Goal: Task Accomplishment & Management: Complete application form

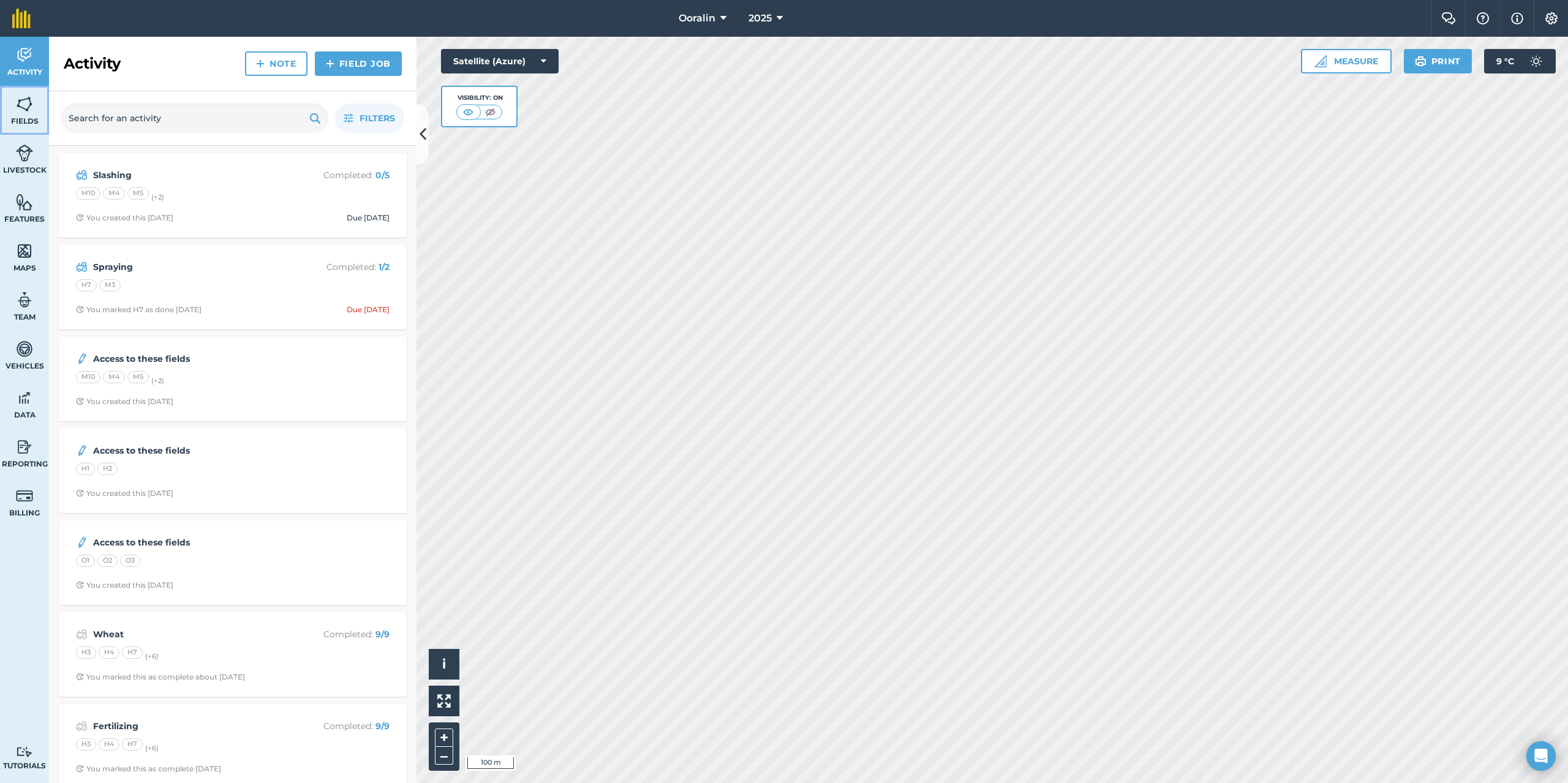
click at [21, 96] on img at bounding box center [24, 104] width 17 height 19
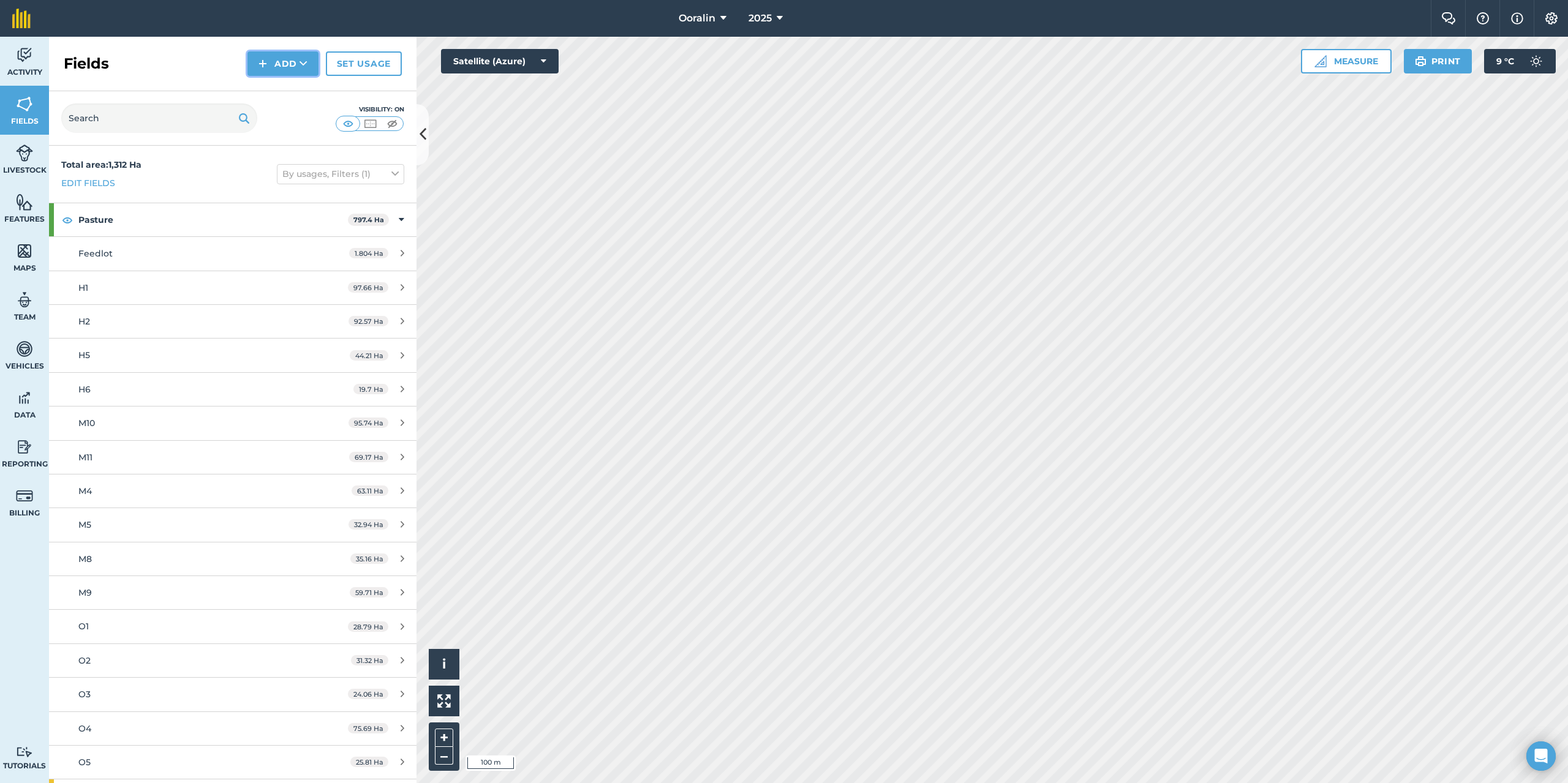
click at [265, 65] on img at bounding box center [262, 64] width 8 height 15
click at [275, 91] on link "Draw" at bounding box center [283, 91] width 67 height 27
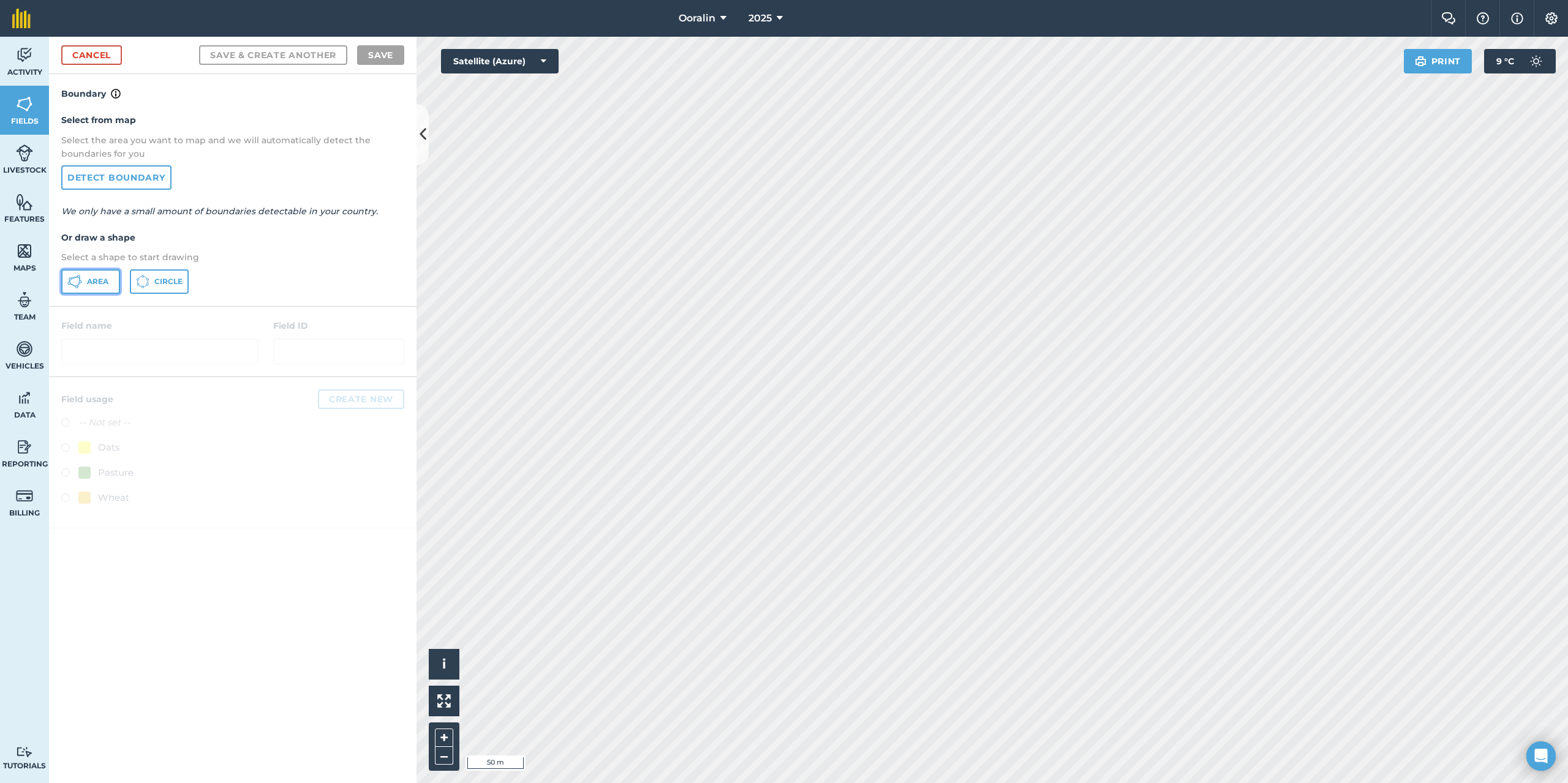
click at [98, 283] on span "Area" at bounding box center [97, 281] width 21 height 10
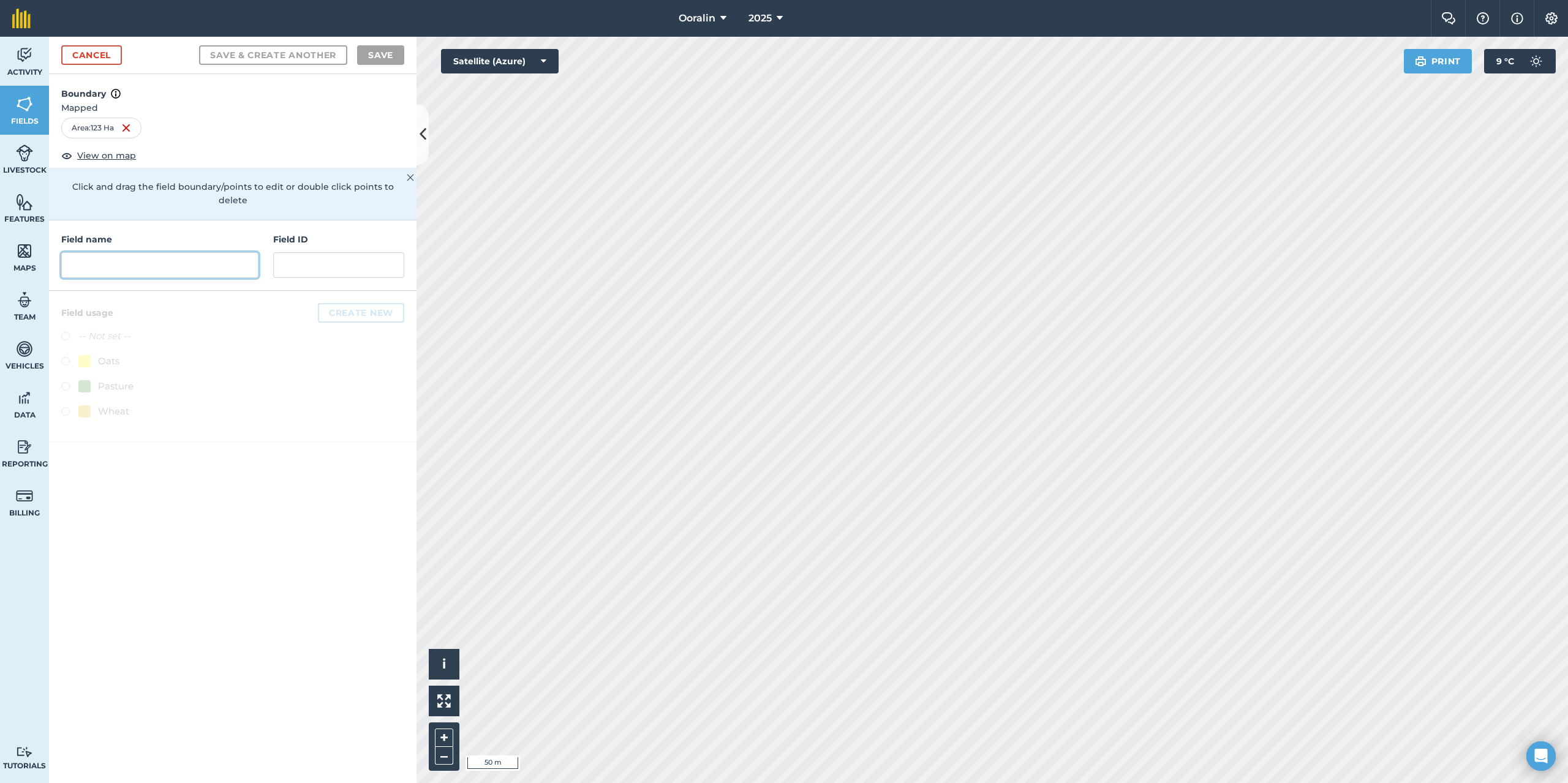
click at [180, 253] on input "text" at bounding box center [159, 265] width 197 height 26
type input "m"
type input "M1"
click at [65, 382] on label at bounding box center [69, 388] width 17 height 12
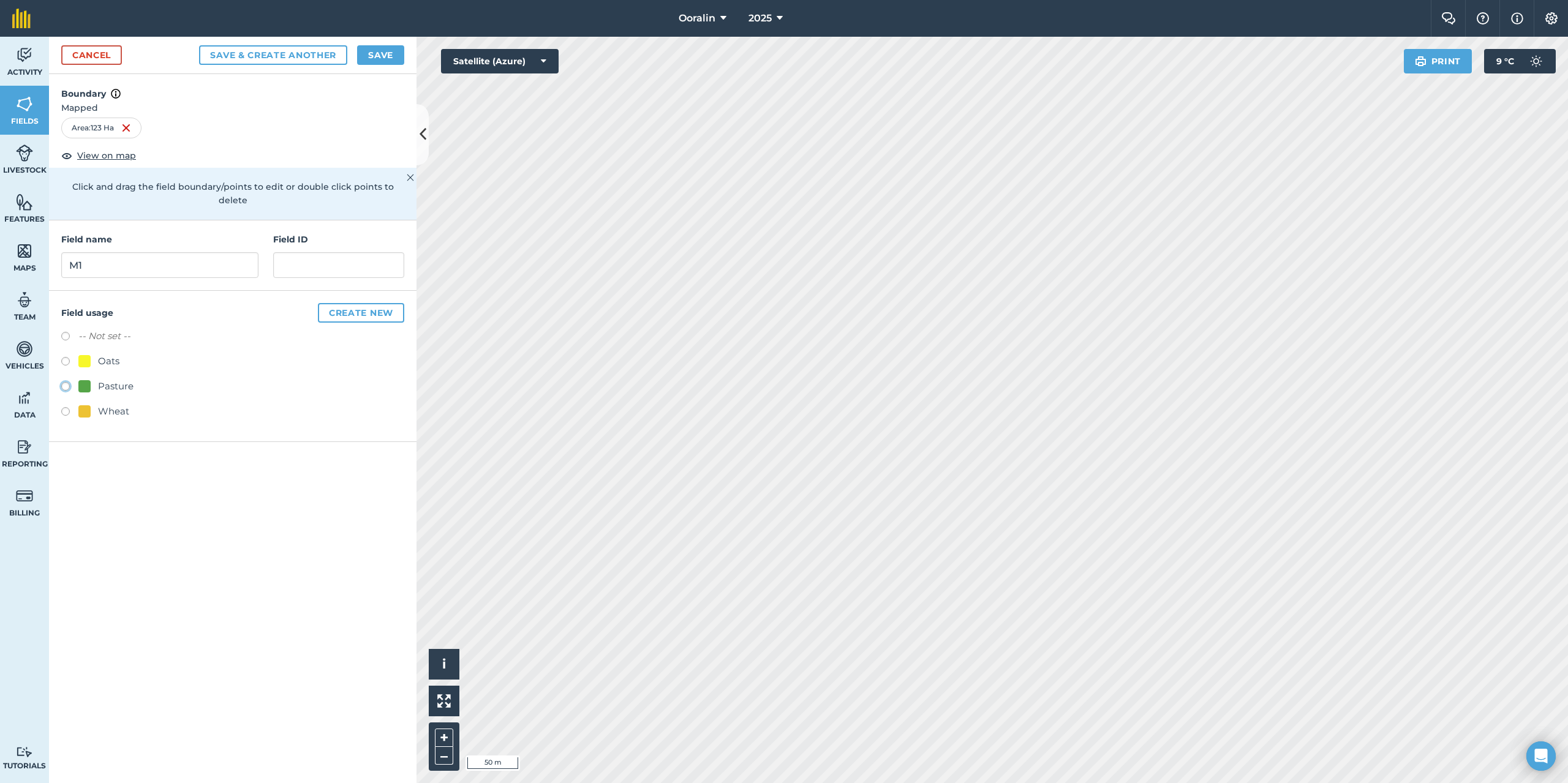
radio input "true"
click at [332, 252] on input "text" at bounding box center [339, 265] width 131 height 26
click at [371, 46] on button "Save" at bounding box center [380, 55] width 47 height 20
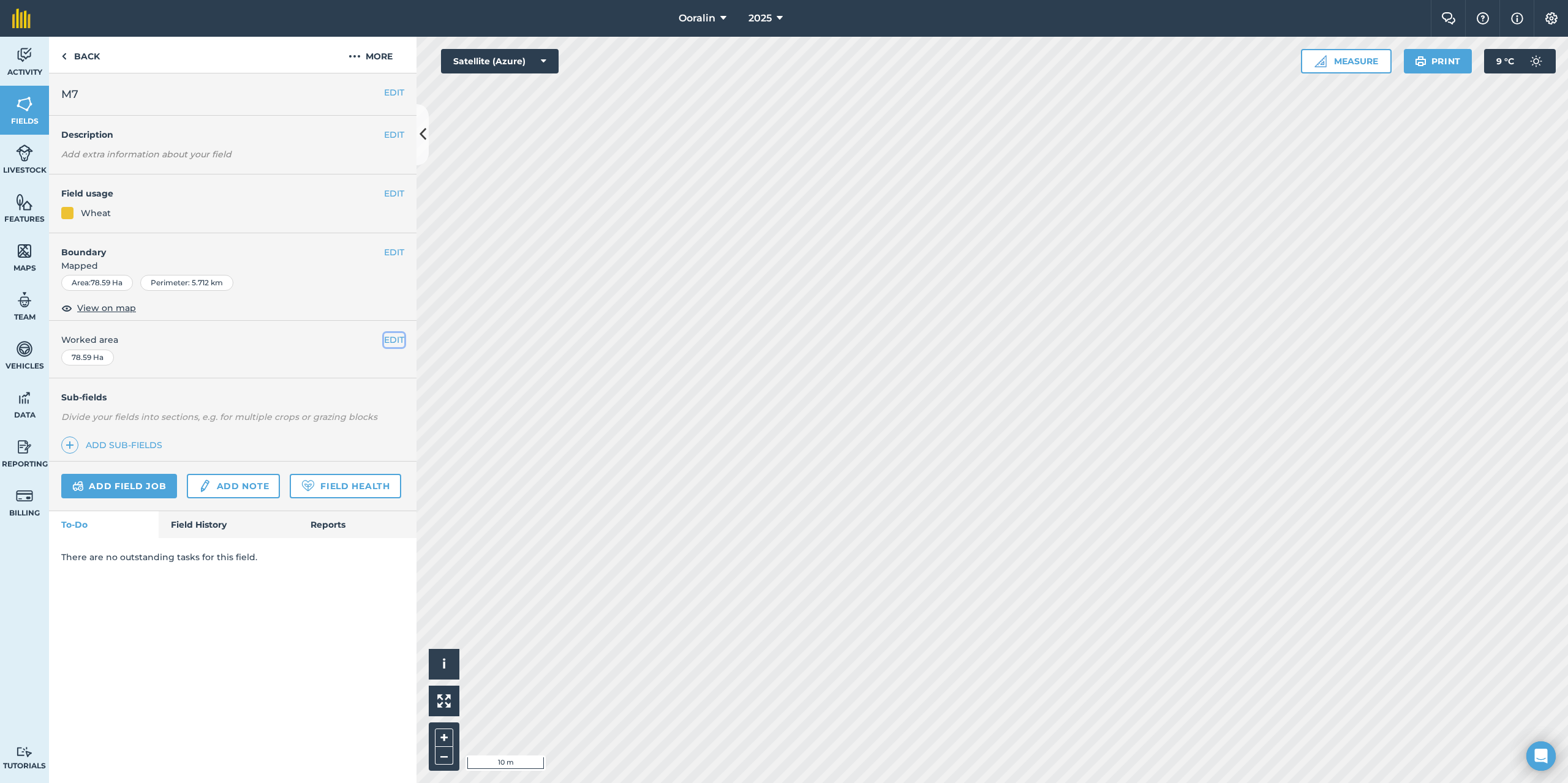
click at [391, 341] on button "EDIT" at bounding box center [394, 340] width 20 height 13
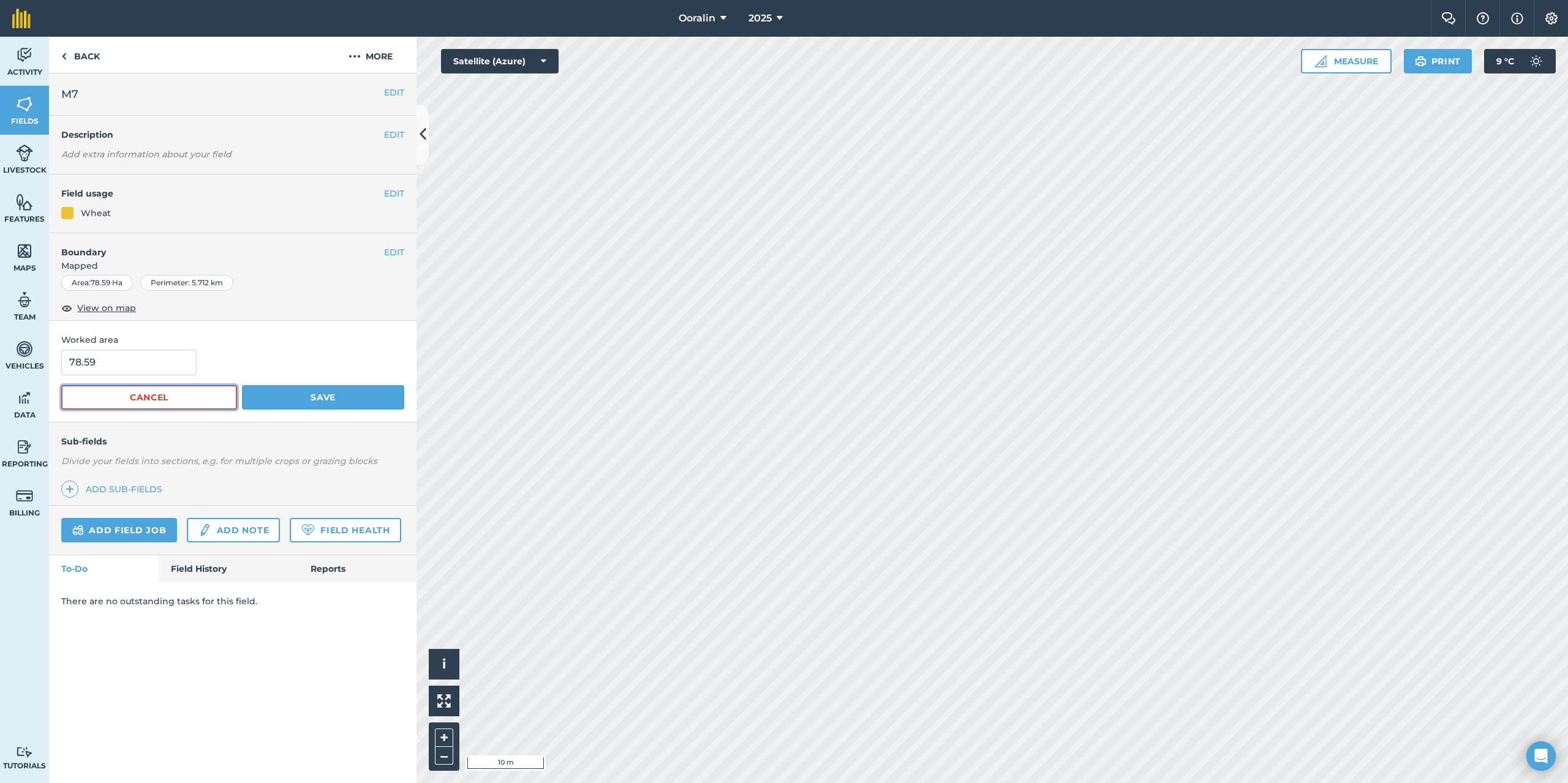
click at [190, 395] on button "Cancel" at bounding box center [149, 398] width 176 height 24
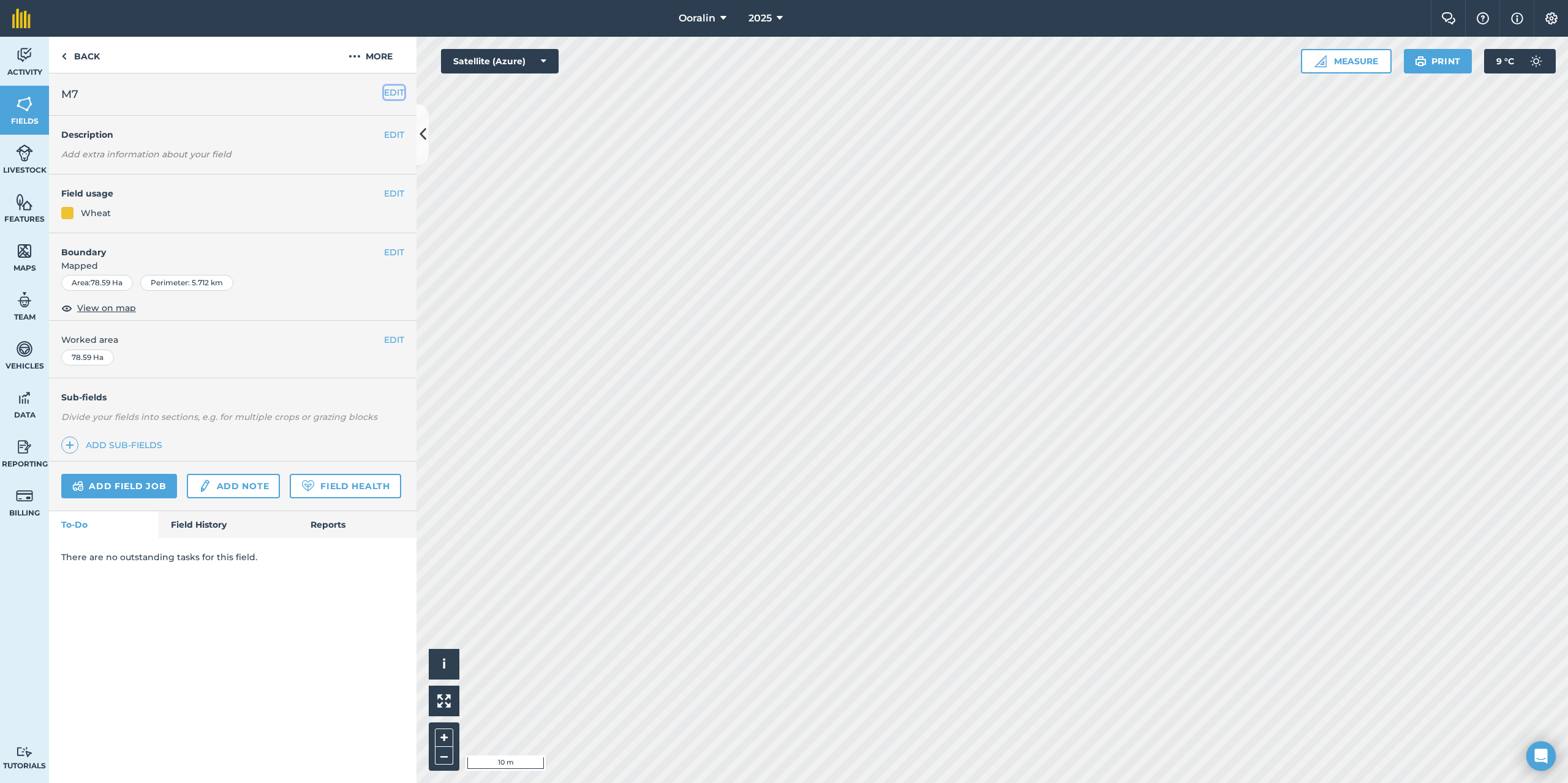
click at [389, 96] on button "EDIT" at bounding box center [394, 92] width 20 height 13
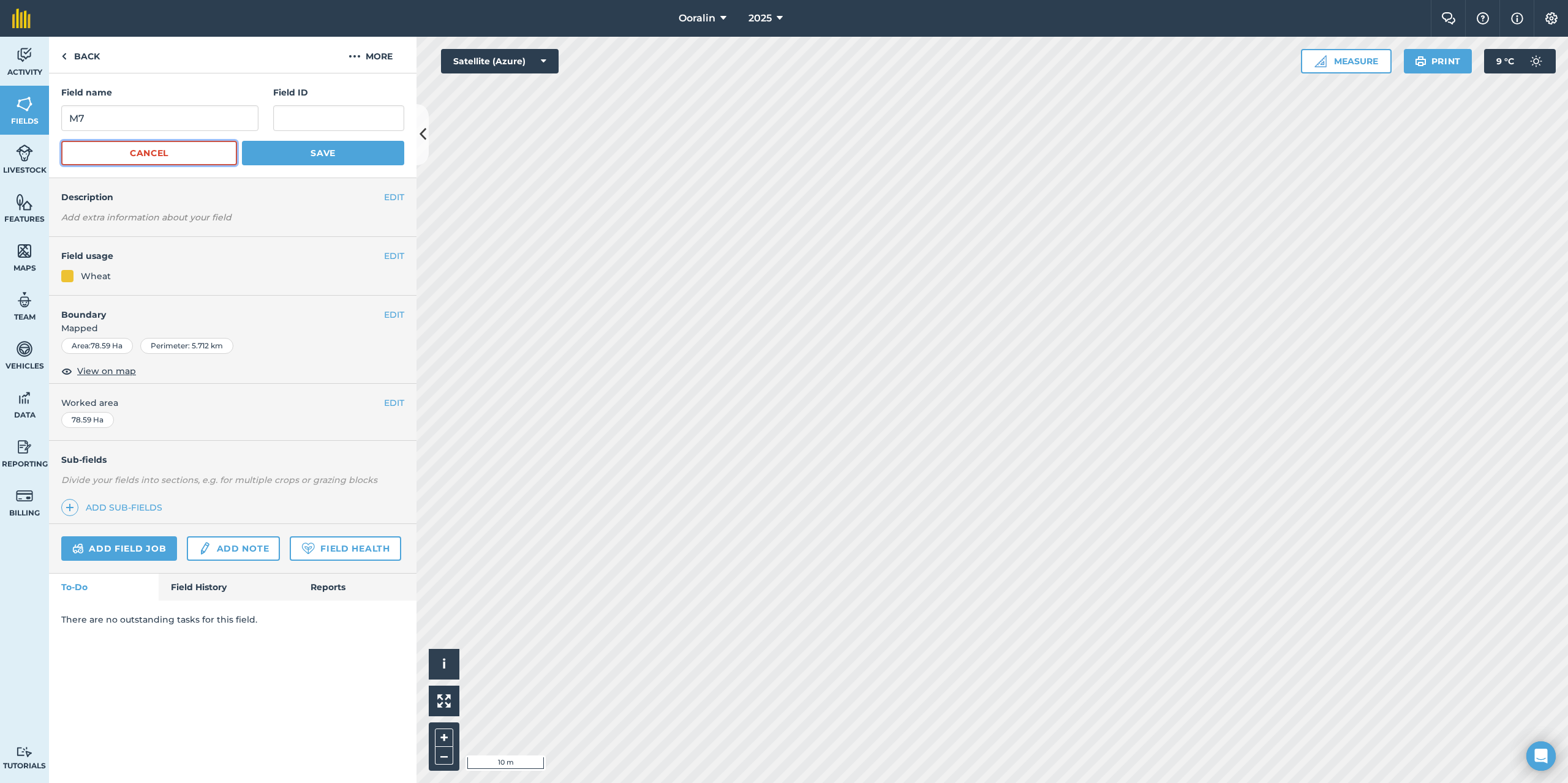
click at [181, 152] on button "Cancel" at bounding box center [149, 153] width 176 height 24
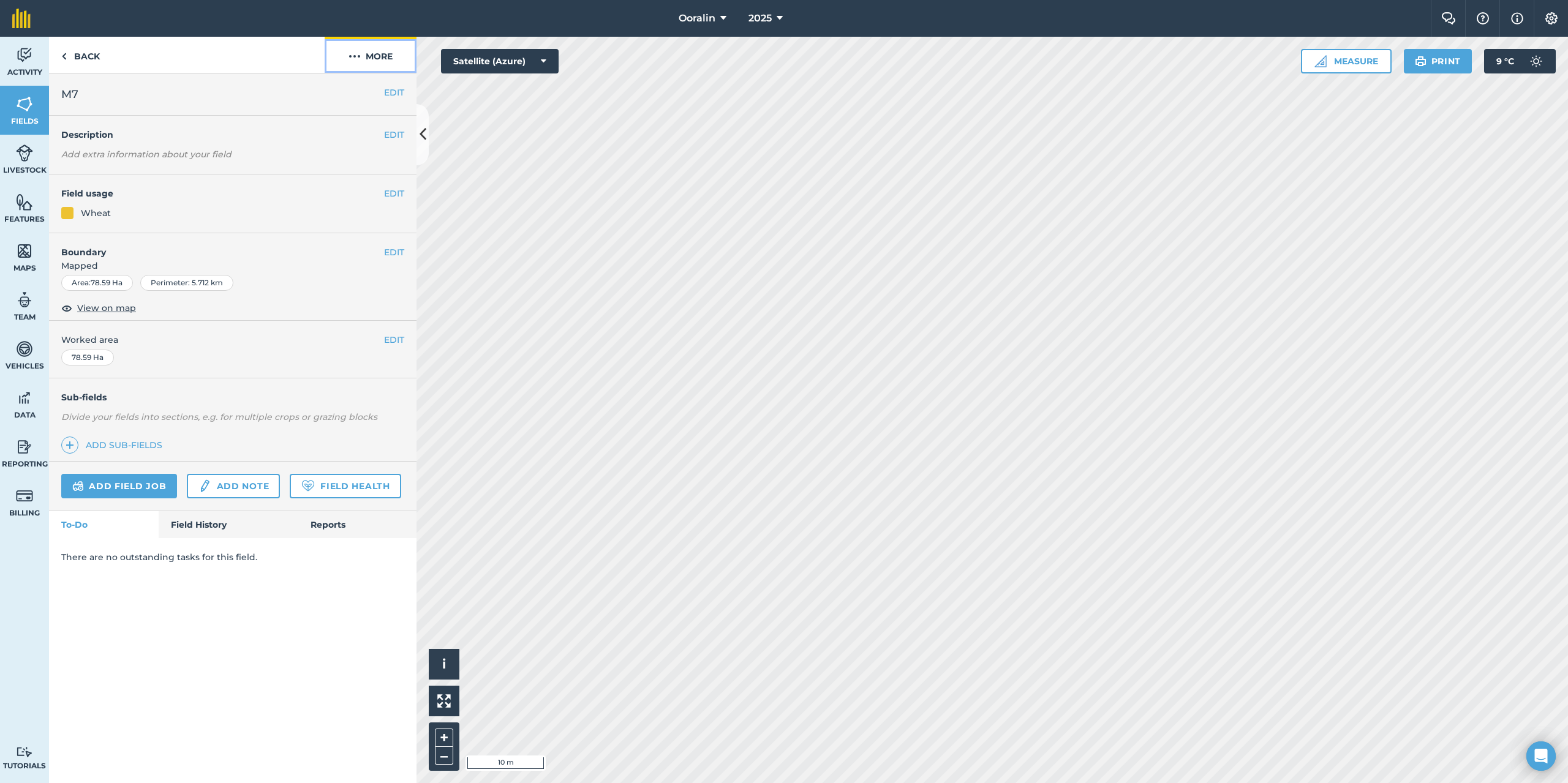
click at [359, 58] on img at bounding box center [354, 56] width 12 height 15
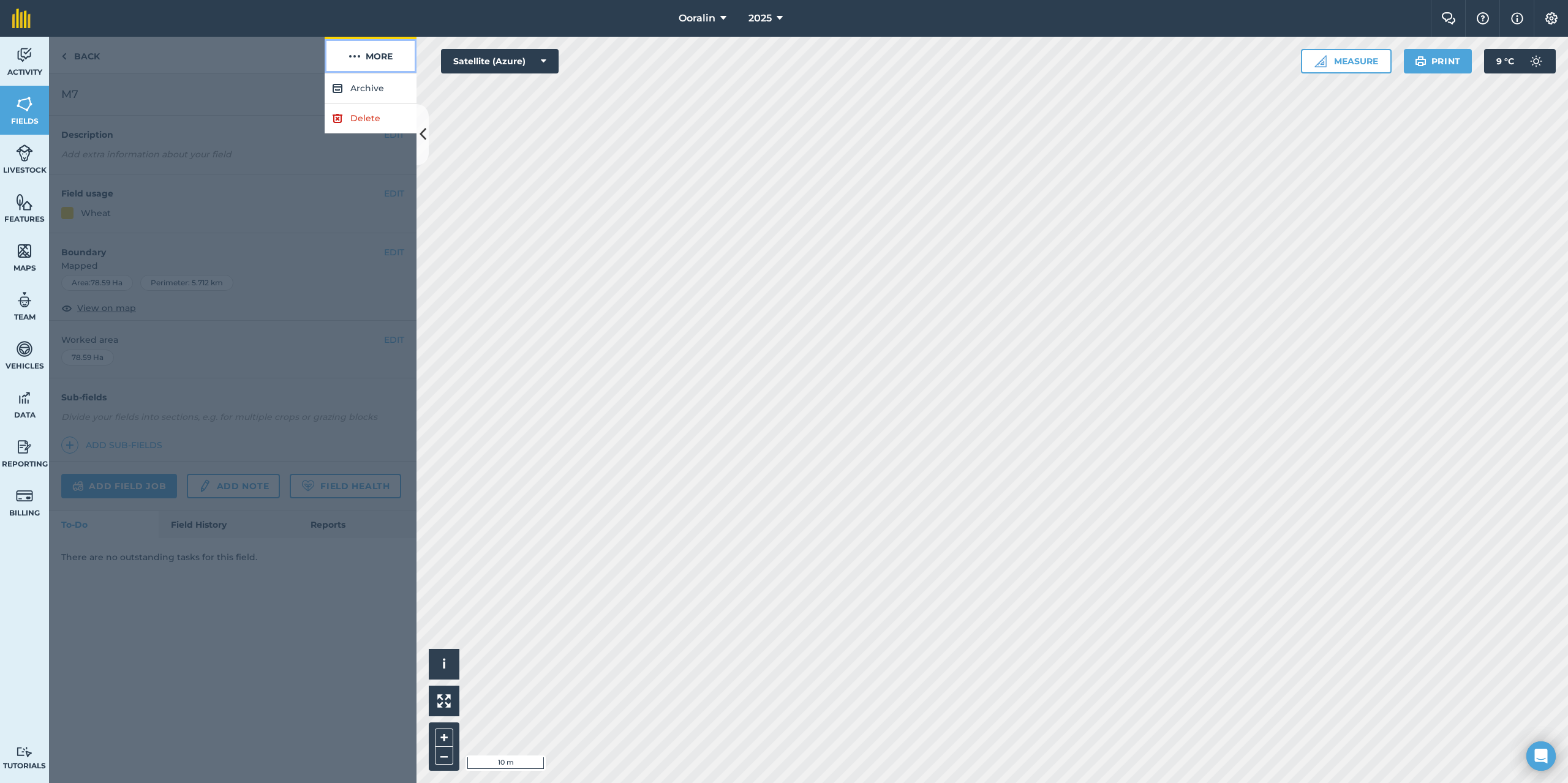
click at [352, 55] on img at bounding box center [354, 56] width 12 height 15
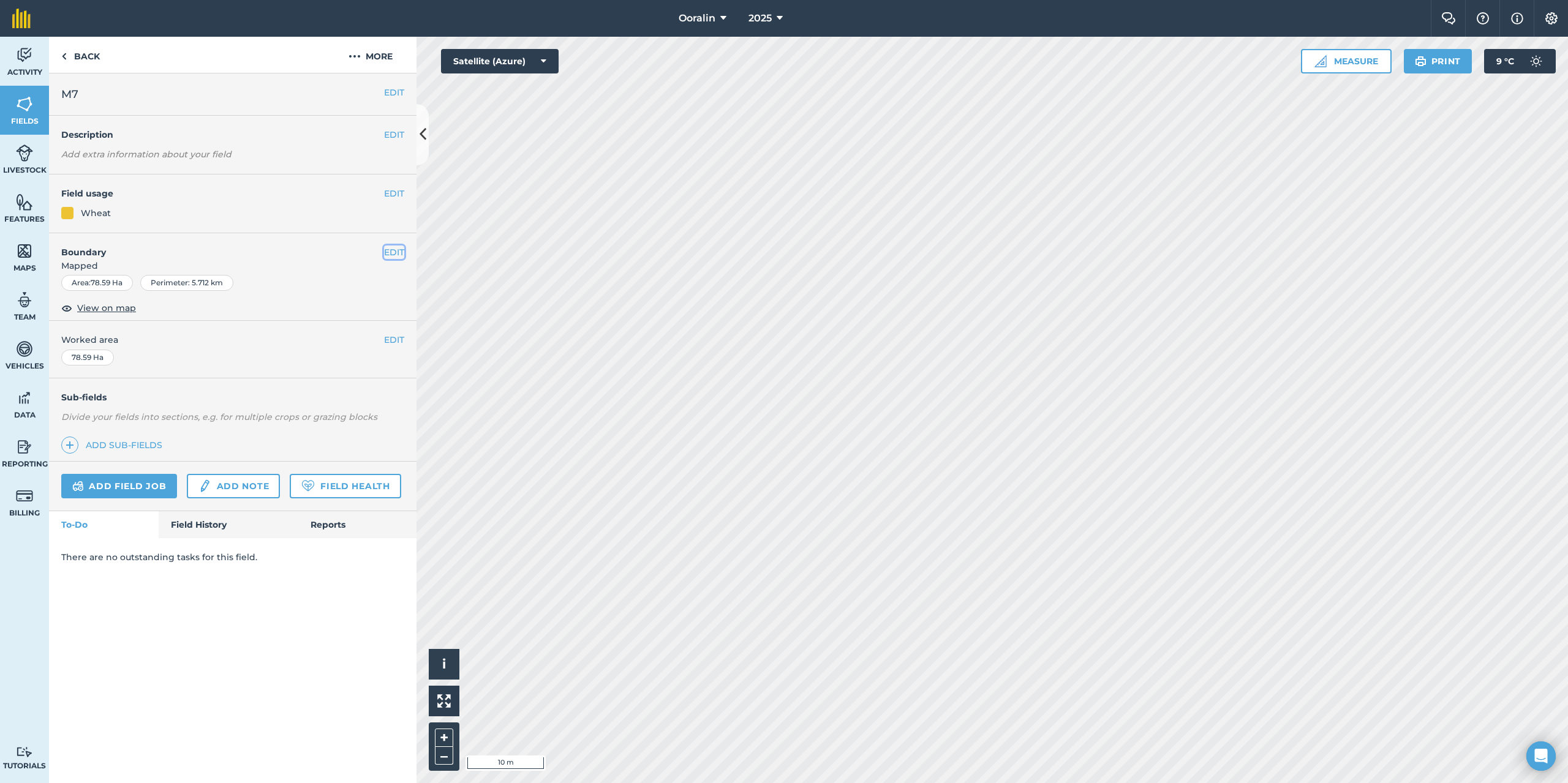
click at [395, 249] on button "EDIT" at bounding box center [394, 252] width 20 height 13
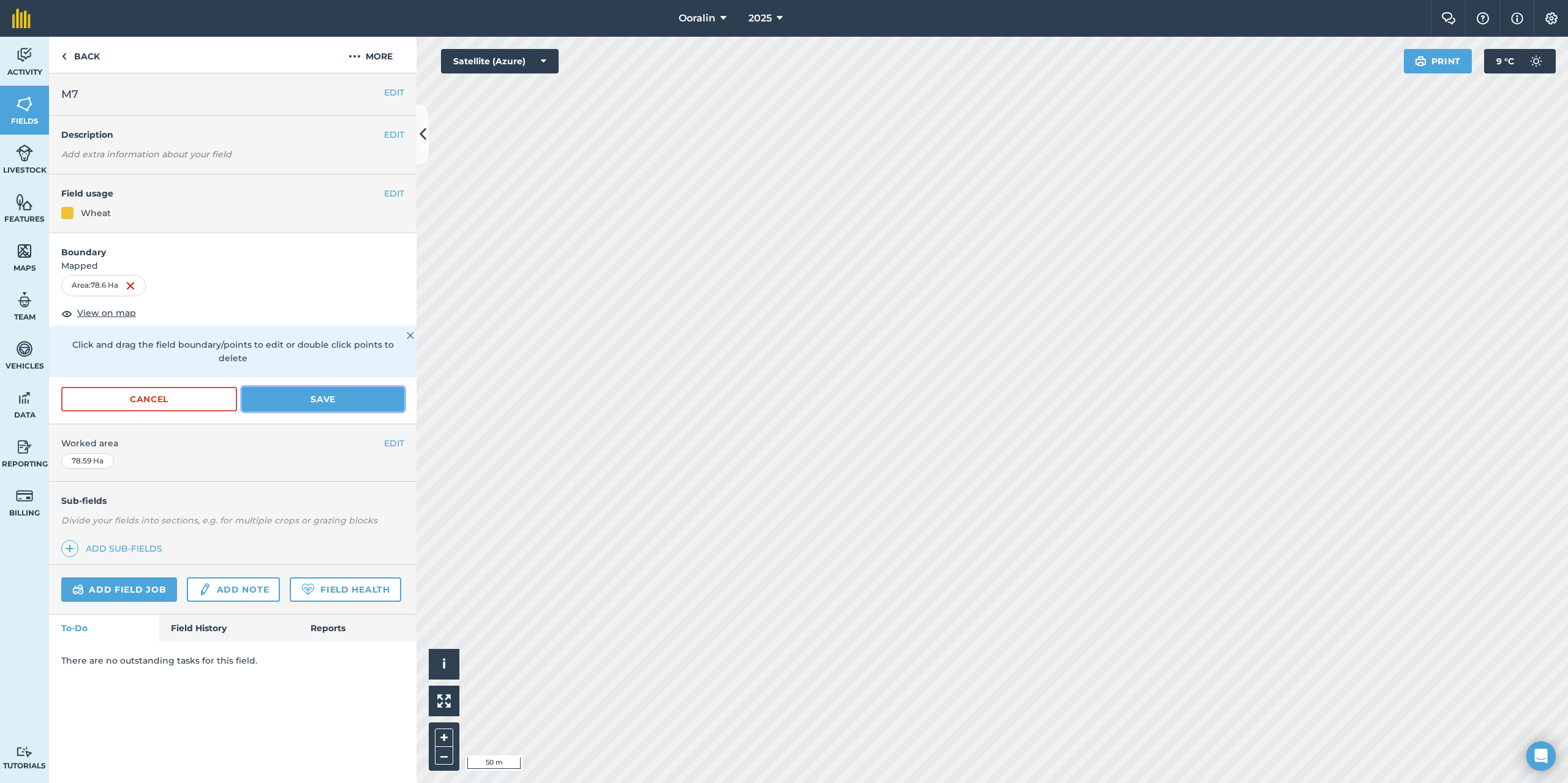
click at [326, 387] on button "Save" at bounding box center [323, 399] width 163 height 24
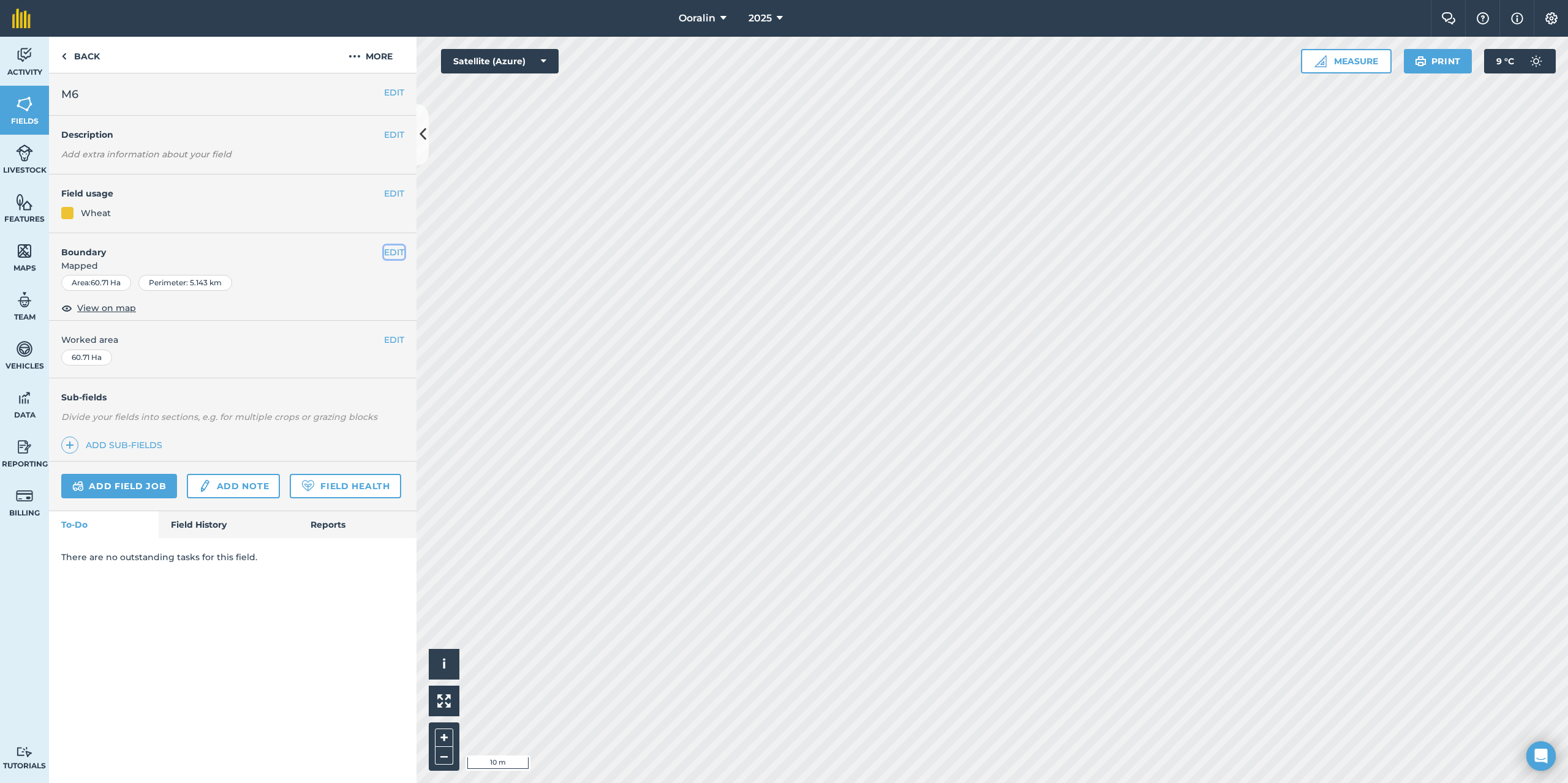
click at [395, 249] on button "EDIT" at bounding box center [394, 252] width 20 height 13
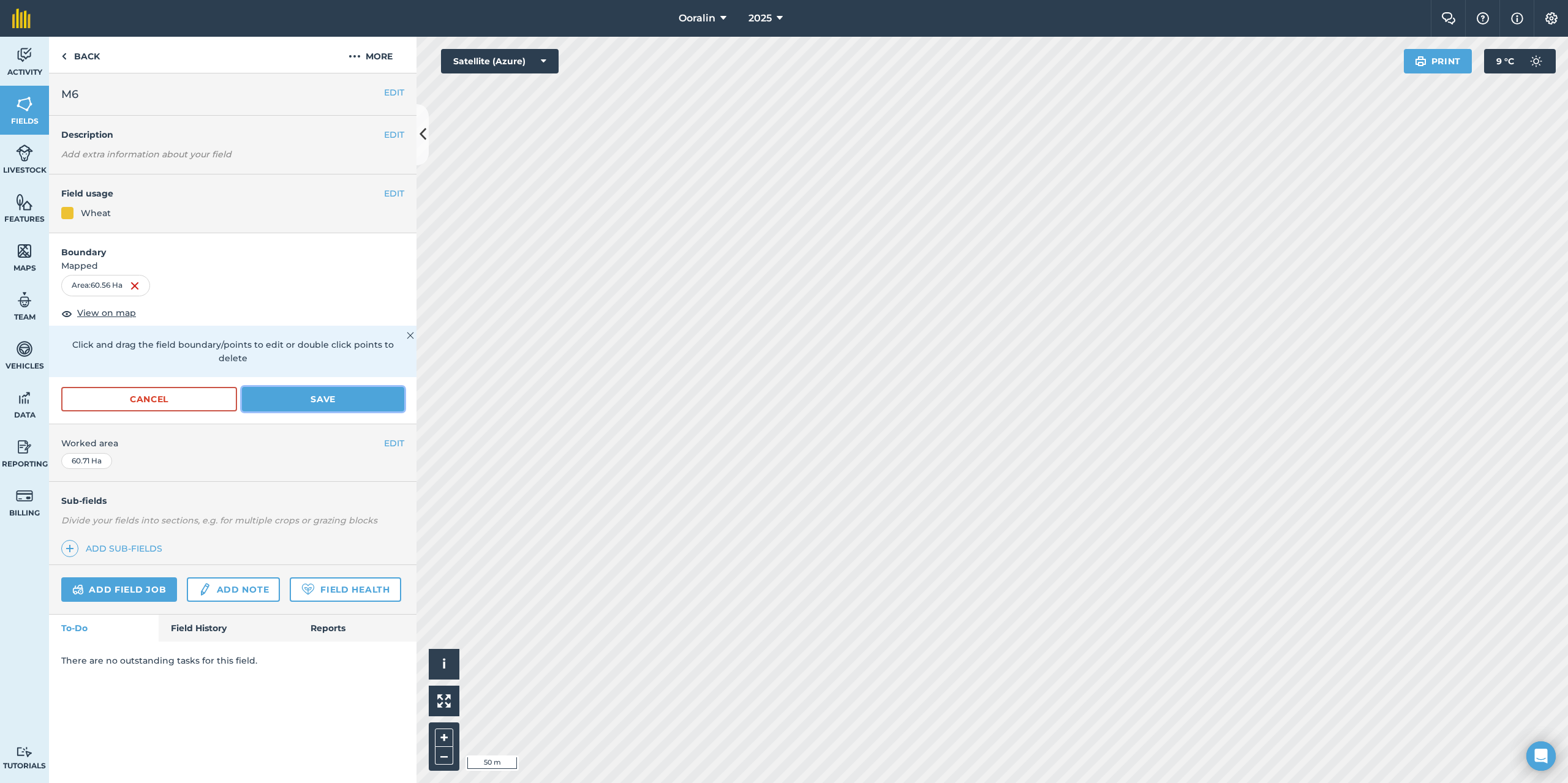
click at [308, 387] on button "Save" at bounding box center [323, 399] width 163 height 24
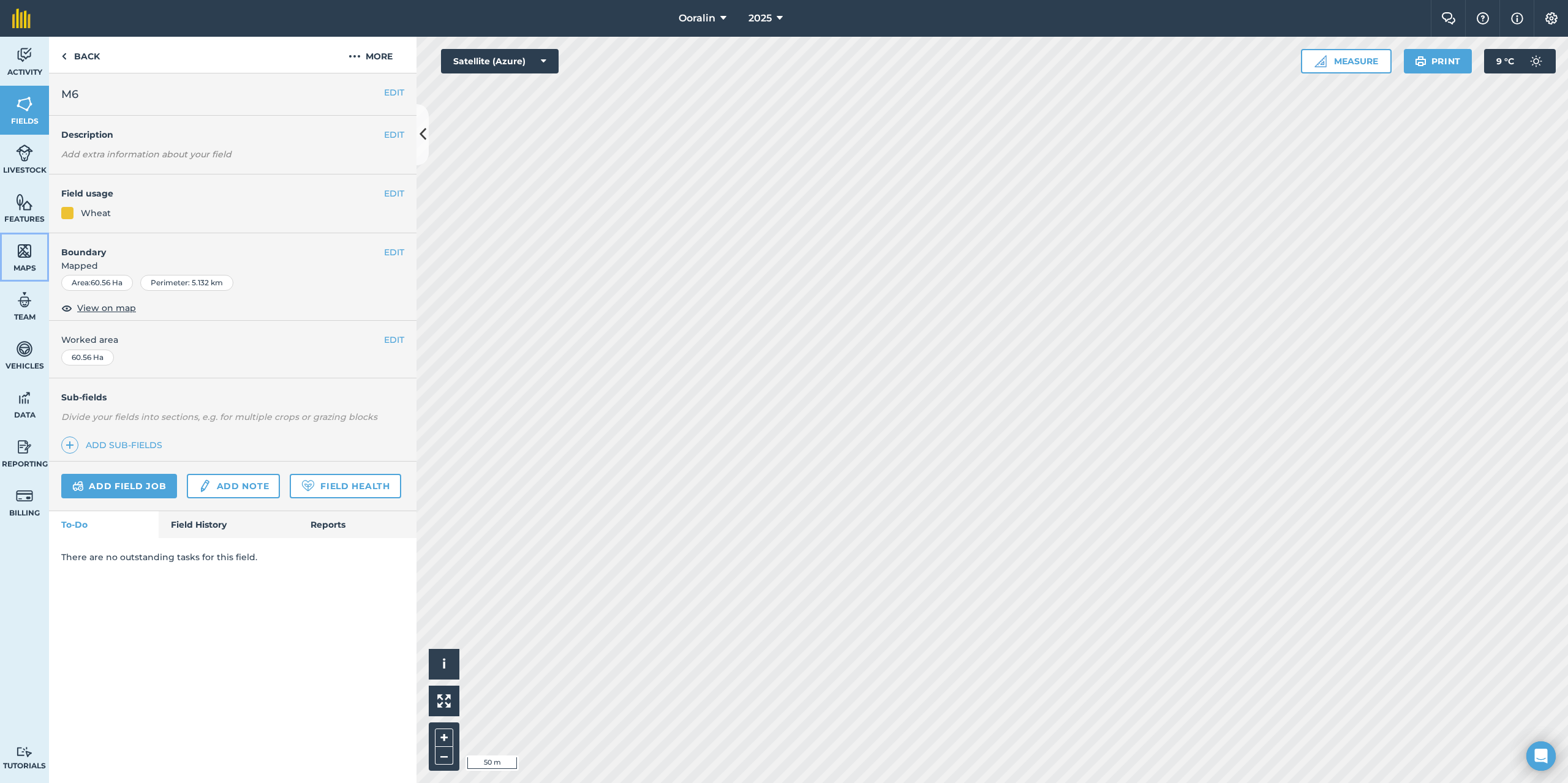
click at [21, 252] on img at bounding box center [24, 251] width 17 height 19
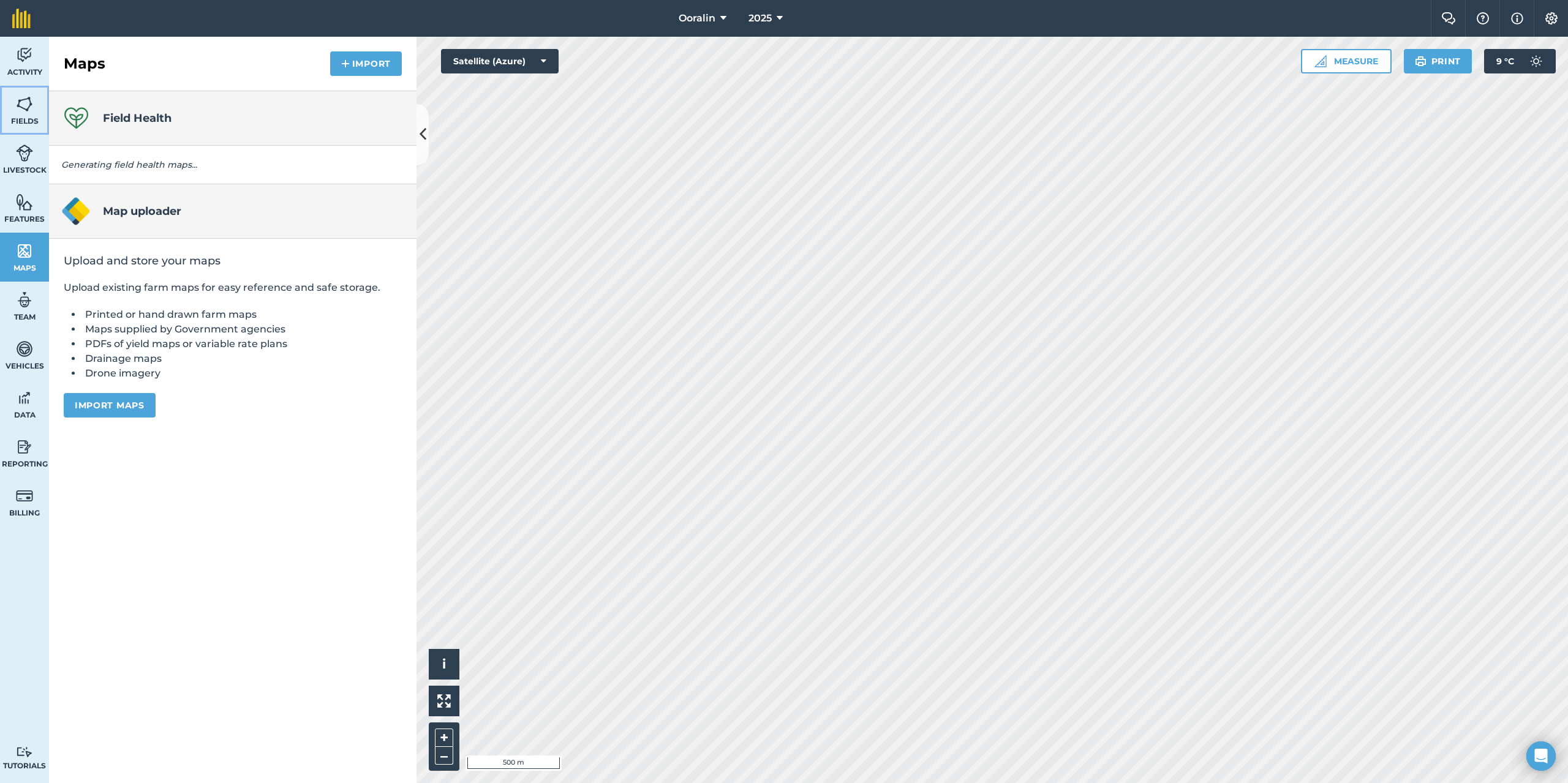
click at [17, 117] on span "Fields" at bounding box center [24, 121] width 49 height 10
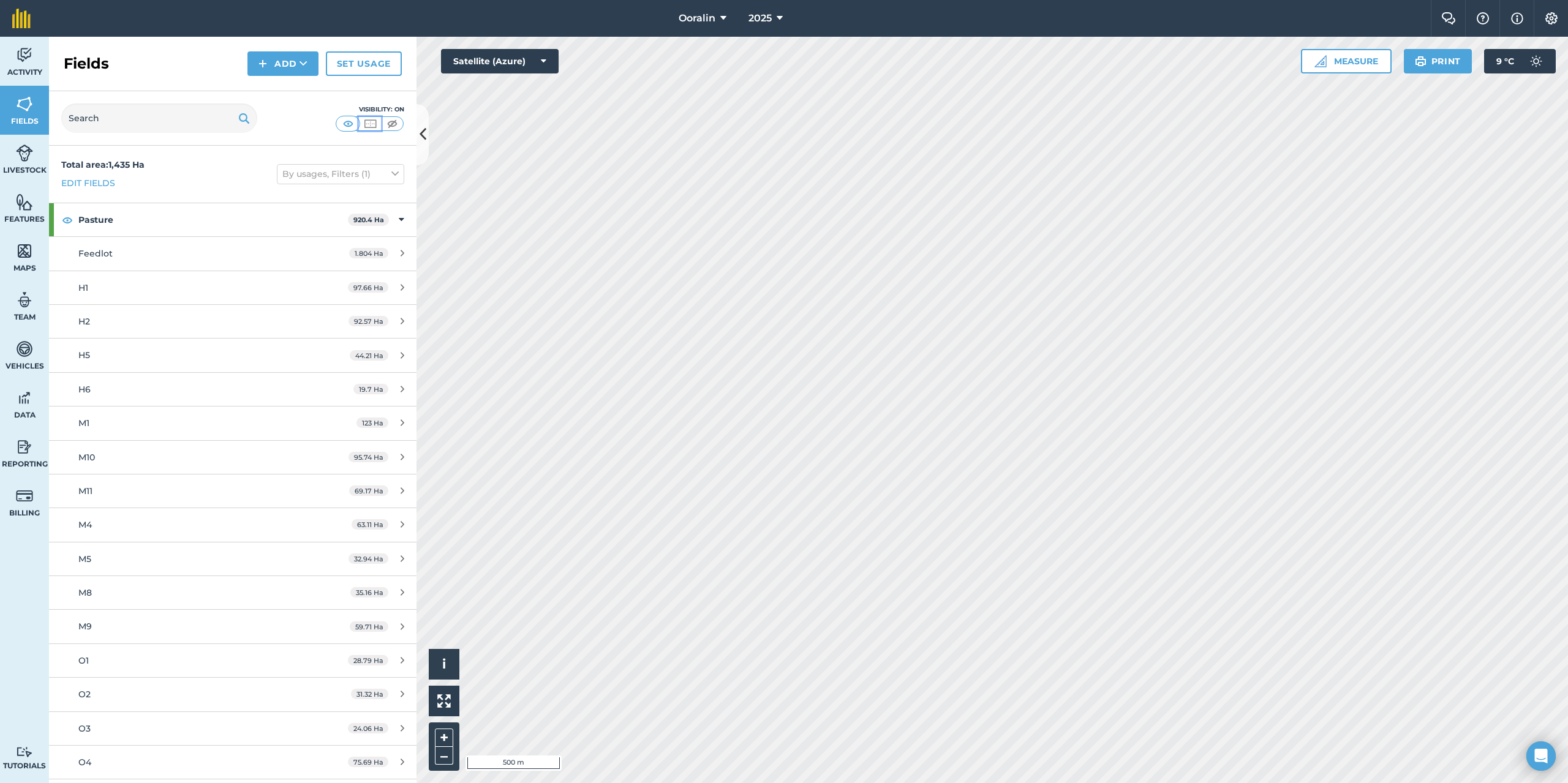
click at [370, 124] on img at bounding box center [370, 123] width 15 height 12
click at [350, 125] on img at bounding box center [348, 123] width 15 height 12
click at [371, 125] on img at bounding box center [370, 123] width 15 height 12
click at [21, 263] on span "Maps" at bounding box center [24, 268] width 49 height 10
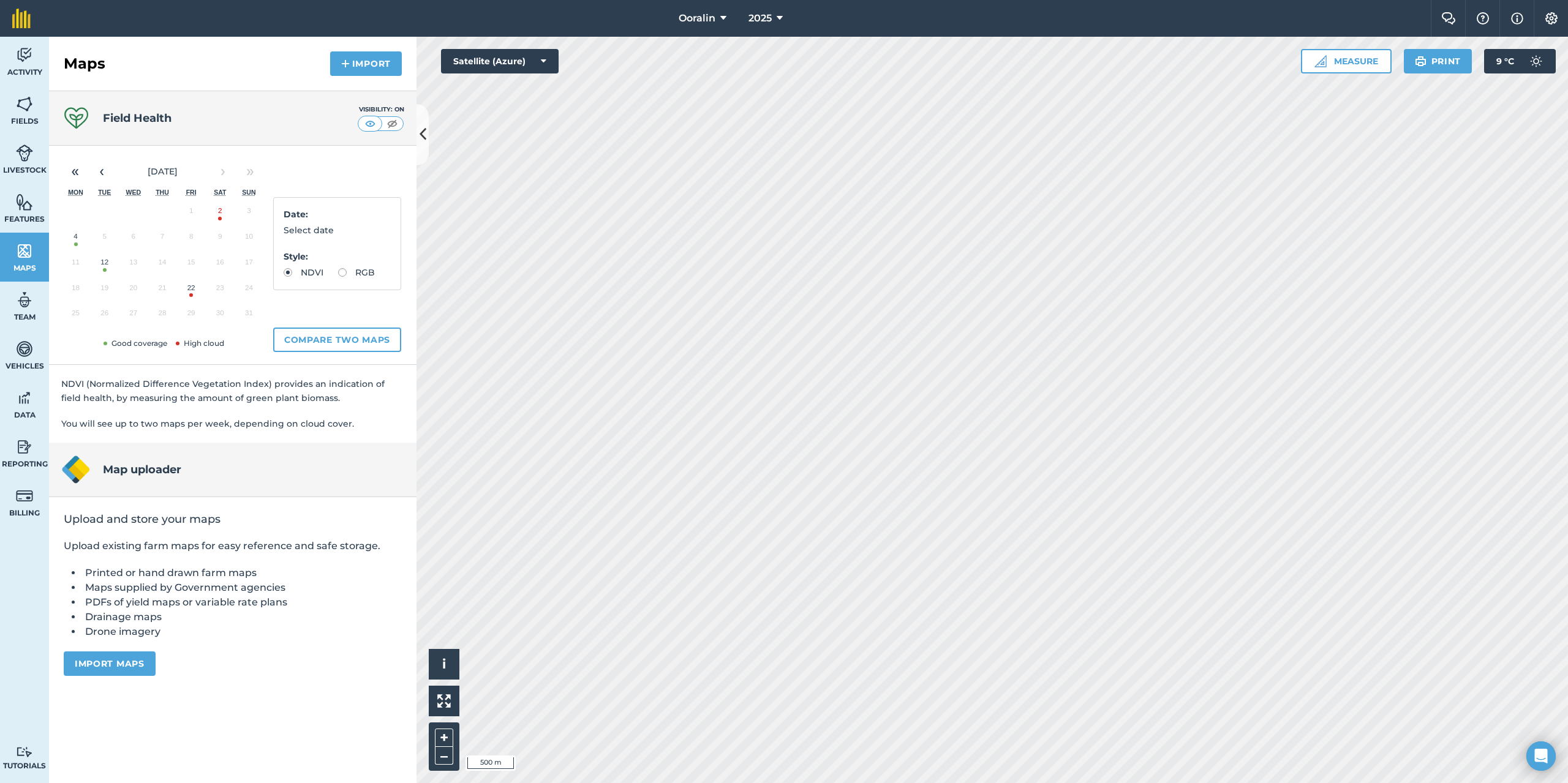
click at [104, 267] on button "12" at bounding box center [104, 265] width 29 height 26
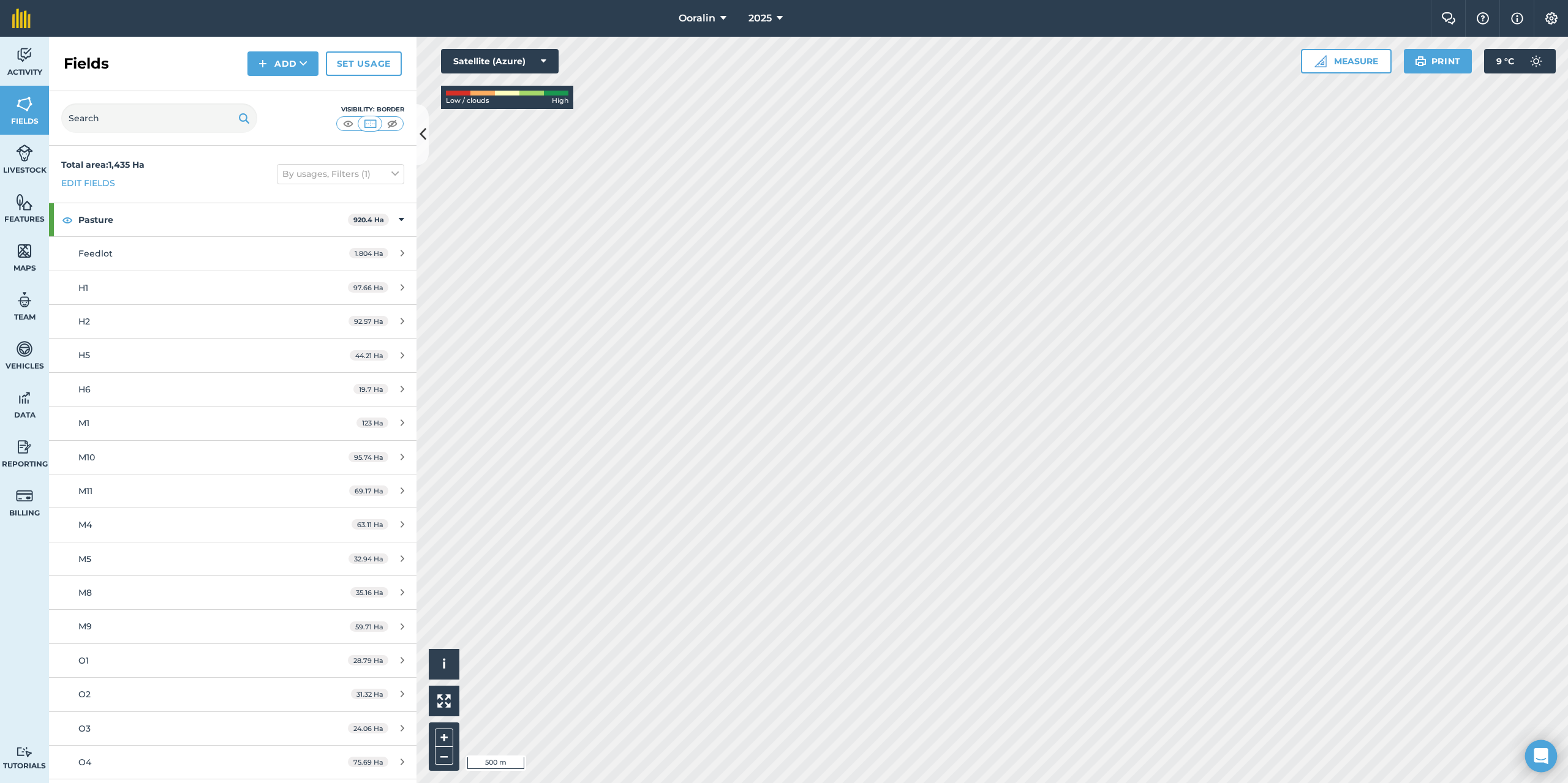
click at [1538, 753] on icon "Open Intercom Messenger" at bounding box center [1541, 756] width 14 height 16
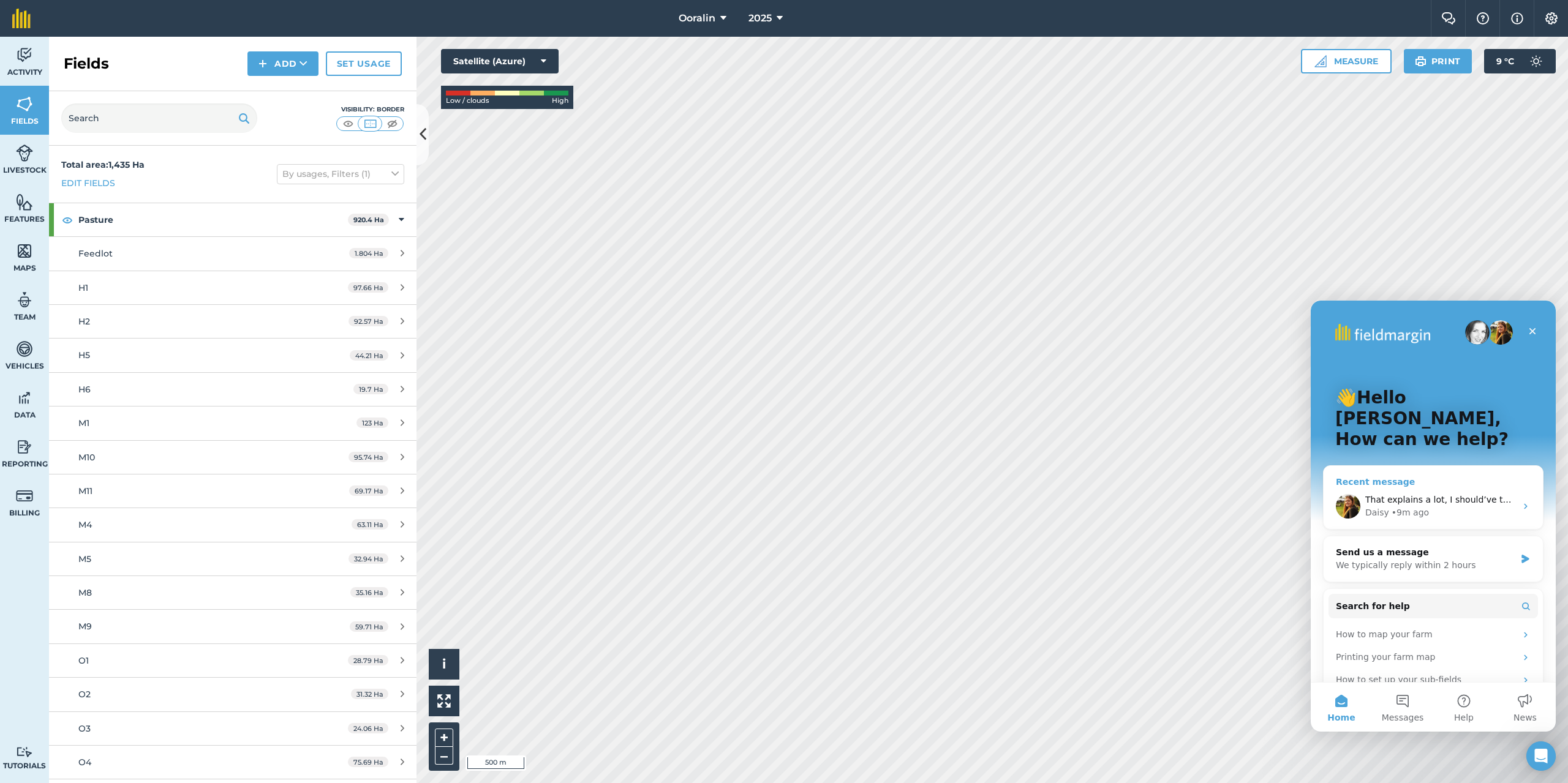
click at [1461, 495] on span "That explains a lot, I should’ve thought of that myself! Thank you very much fo…" at bounding box center [1560, 499] width 390 height 10
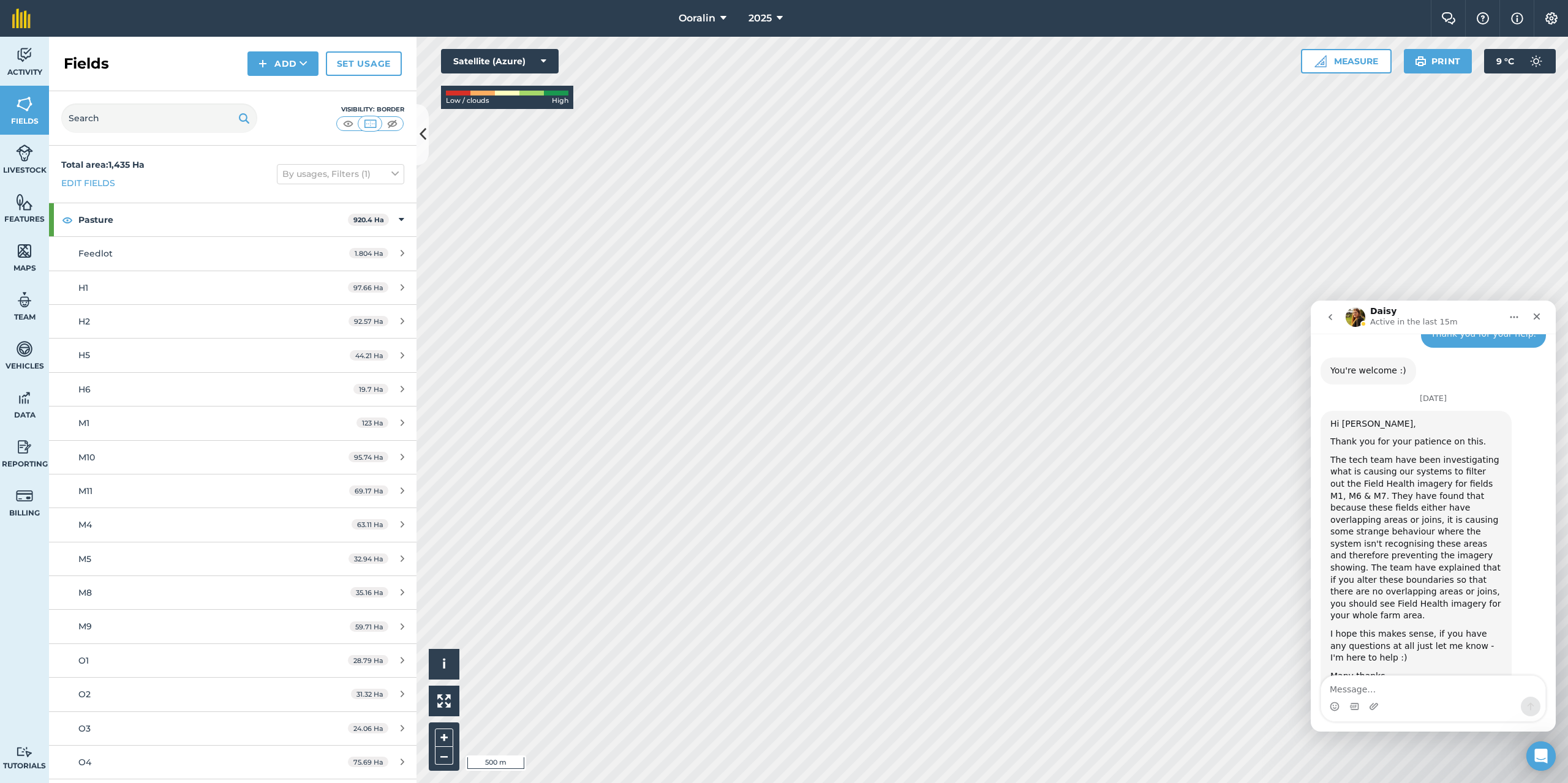
scroll to position [907, 0]
click at [1371, 690] on textarea "Message…" at bounding box center [1433, 686] width 224 height 21
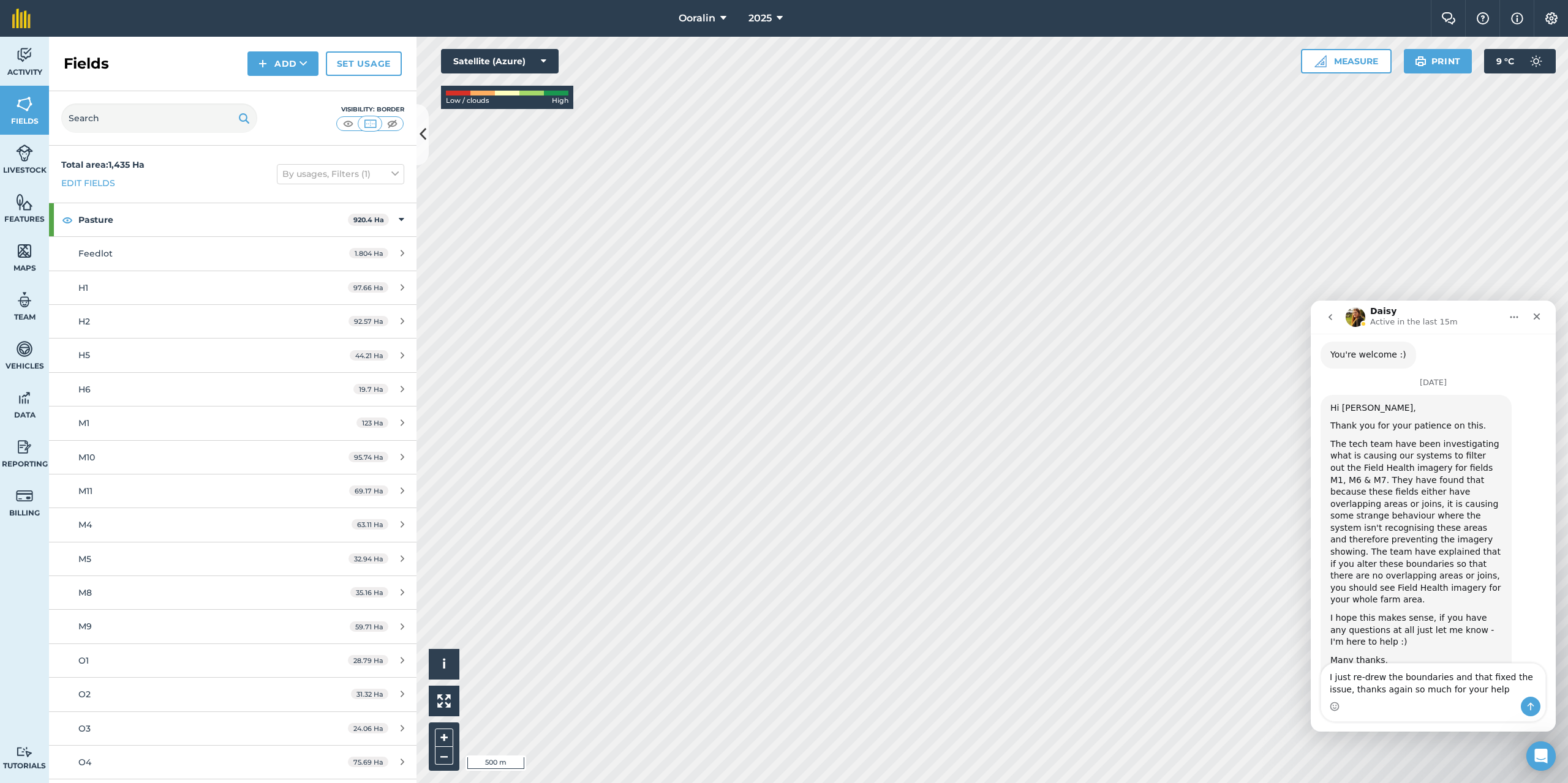
type textarea "I just re-drew the boundaries and that fixed the issue, thanks again so much fo…"
drag, startPoint x: 1476, startPoint y: 692, endPoint x: 1279, endPoint y: 649, distance: 201.6
click html "Daisy Active in the last 15m Ask us anything you like below. [DATE] Hi, I am ju…"
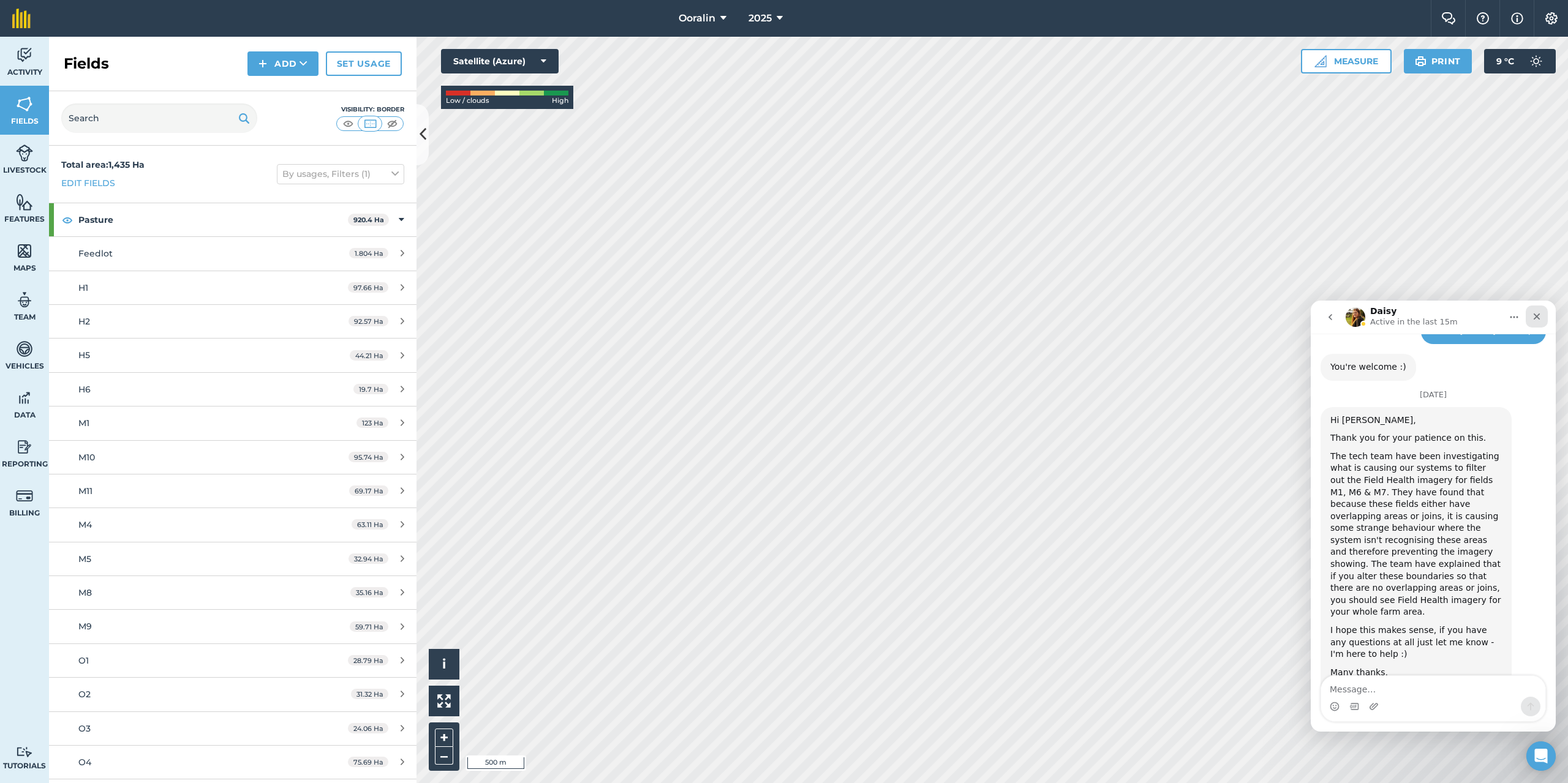
click at [1543, 319] on div "Close" at bounding box center [1537, 317] width 22 height 22
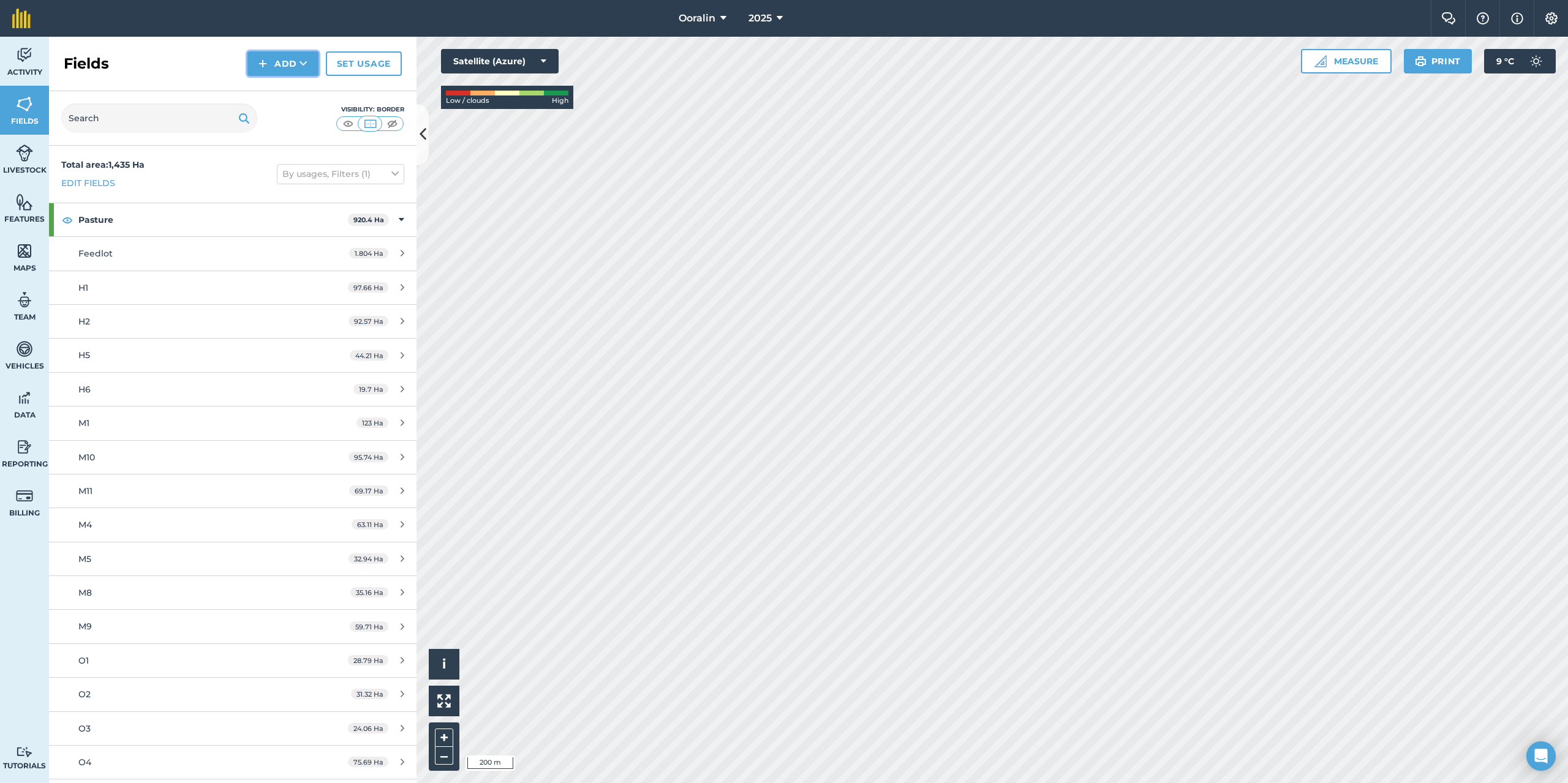
click at [307, 64] on icon at bounding box center [303, 64] width 8 height 12
click at [293, 87] on link "Draw" at bounding box center [283, 91] width 67 height 27
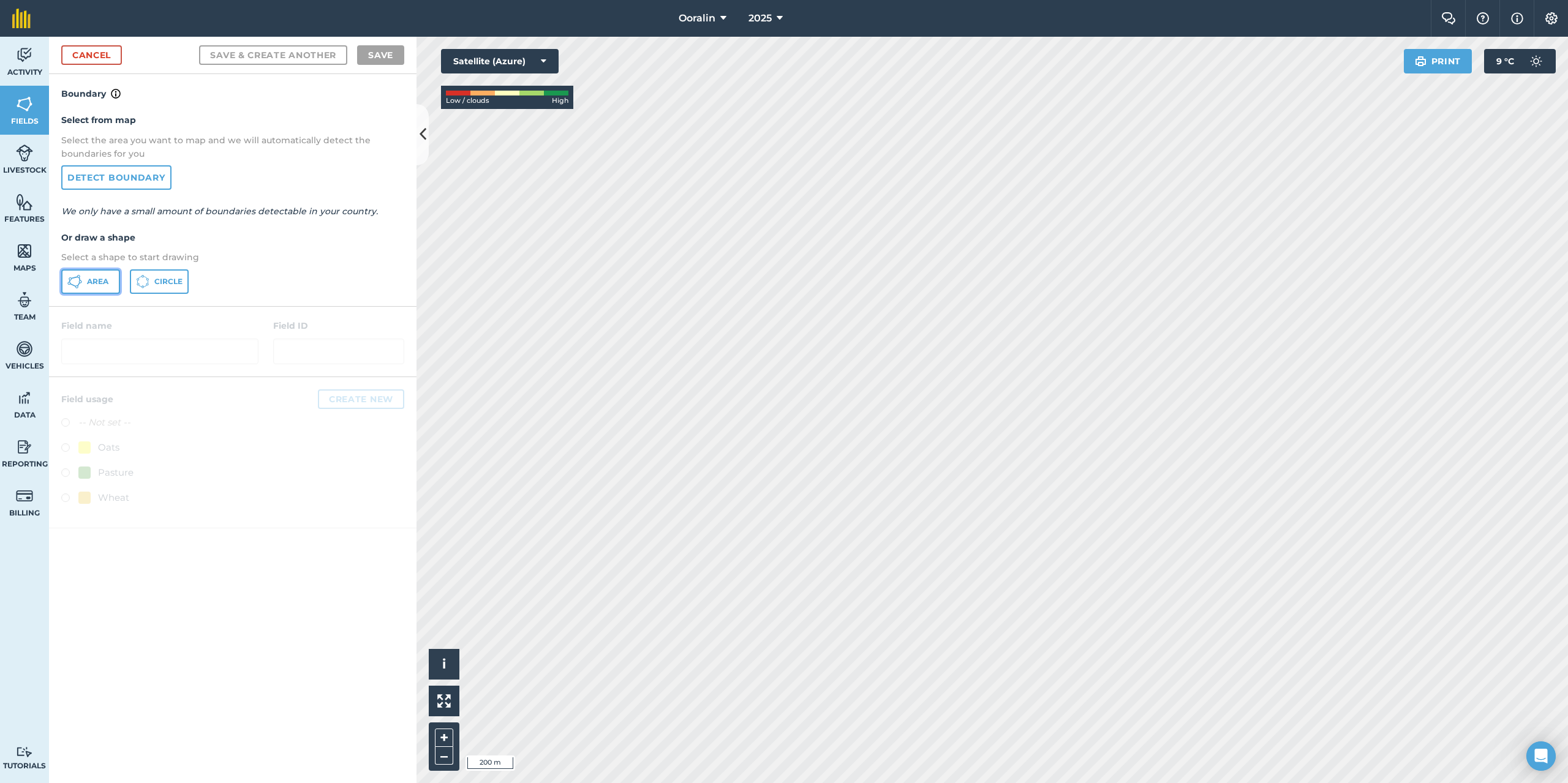
click at [95, 280] on span "Area" at bounding box center [97, 281] width 21 height 10
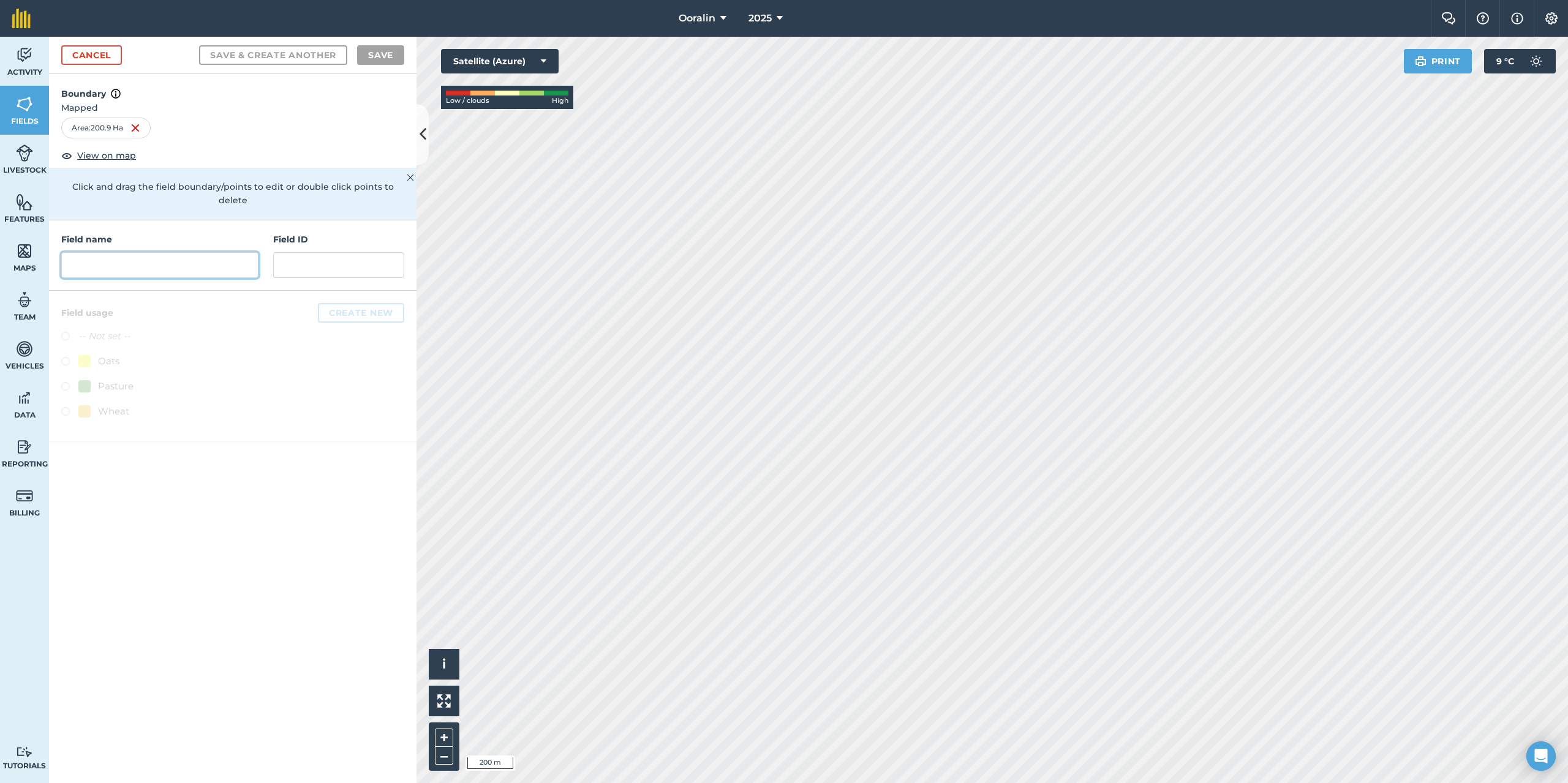
click at [108, 252] on input "text" at bounding box center [159, 265] width 197 height 26
type input "[PERSON_NAME]'s Scrub"
click at [352, 303] on button "Create new" at bounding box center [361, 313] width 86 height 20
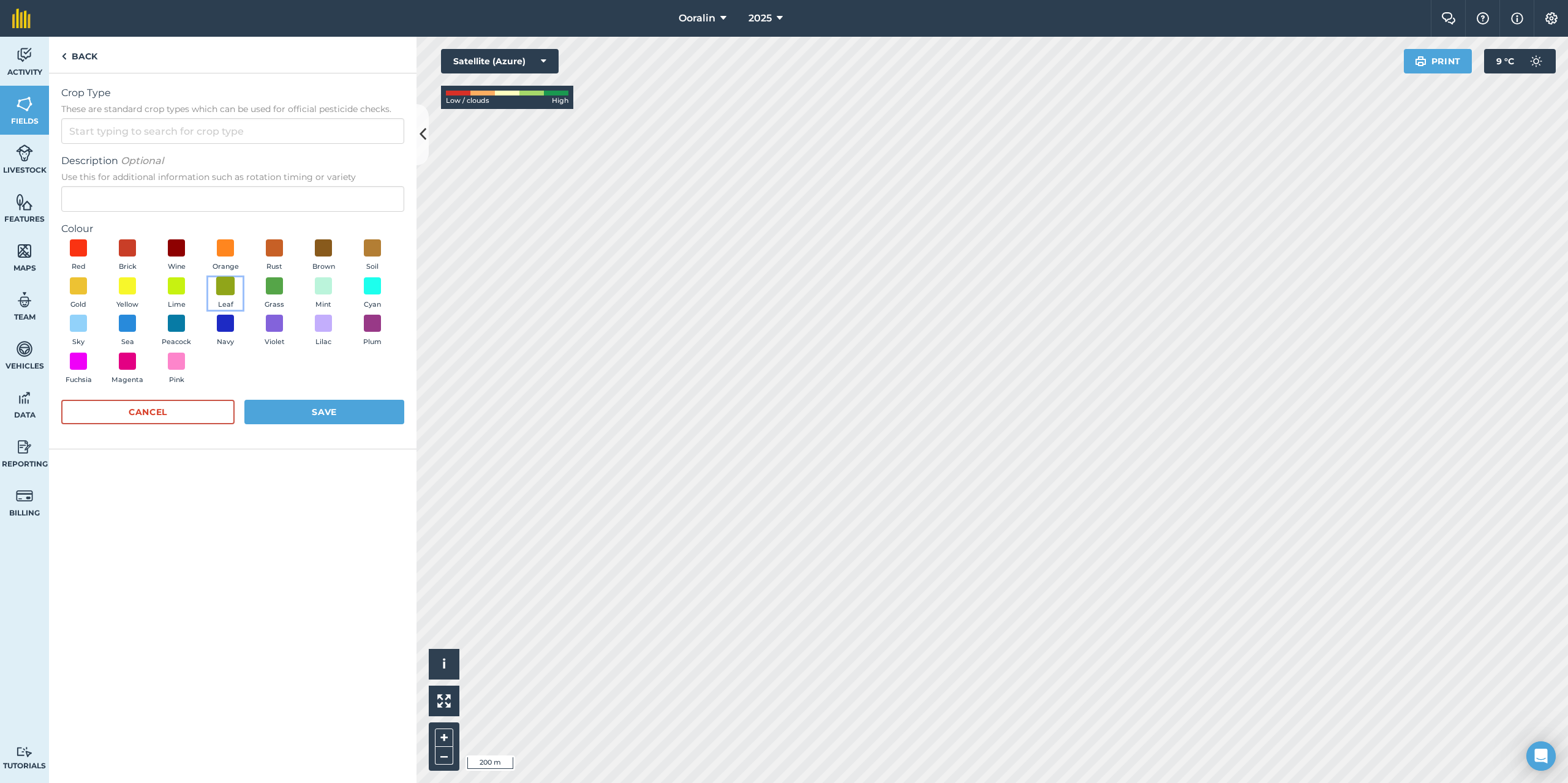
click at [229, 283] on span at bounding box center [226, 286] width 19 height 19
click at [158, 130] on input "Crop Type These are standard crop types which can be used for official pesticid…" at bounding box center [233, 131] width 343 height 26
type input "Scrub"
click at [308, 511] on div "Crop Type These are standard crop types which can be used for official pesticid…" at bounding box center [233, 428] width 368 height 710
drag, startPoint x: 150, startPoint y: 132, endPoint x: 33, endPoint y: 132, distance: 117.0
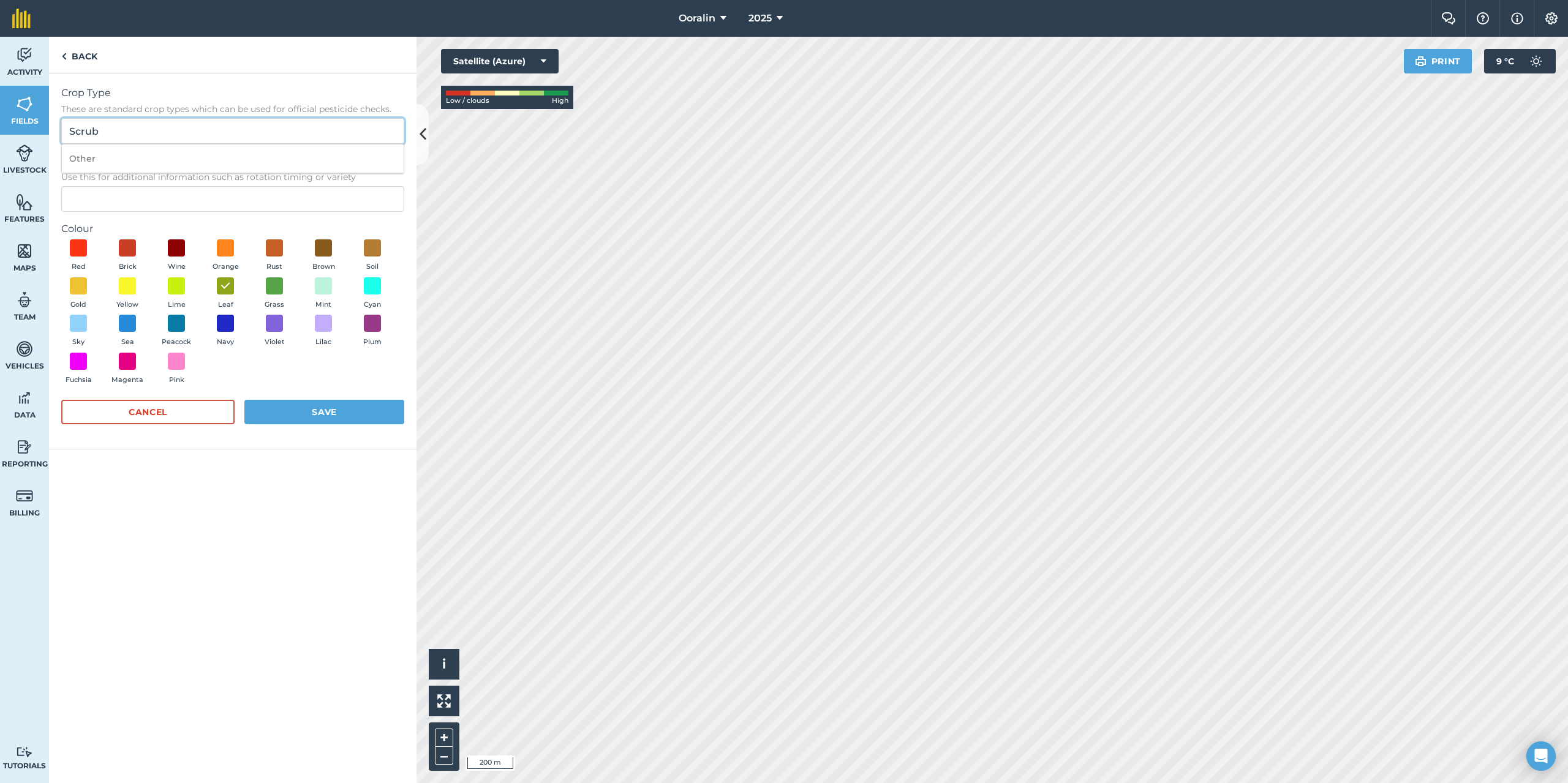
click at [46, 134] on div "Activity Fields Livestock Features Maps Team Vehicles Data Reporting Billing Tu…" at bounding box center [784, 410] width 1568 height 746
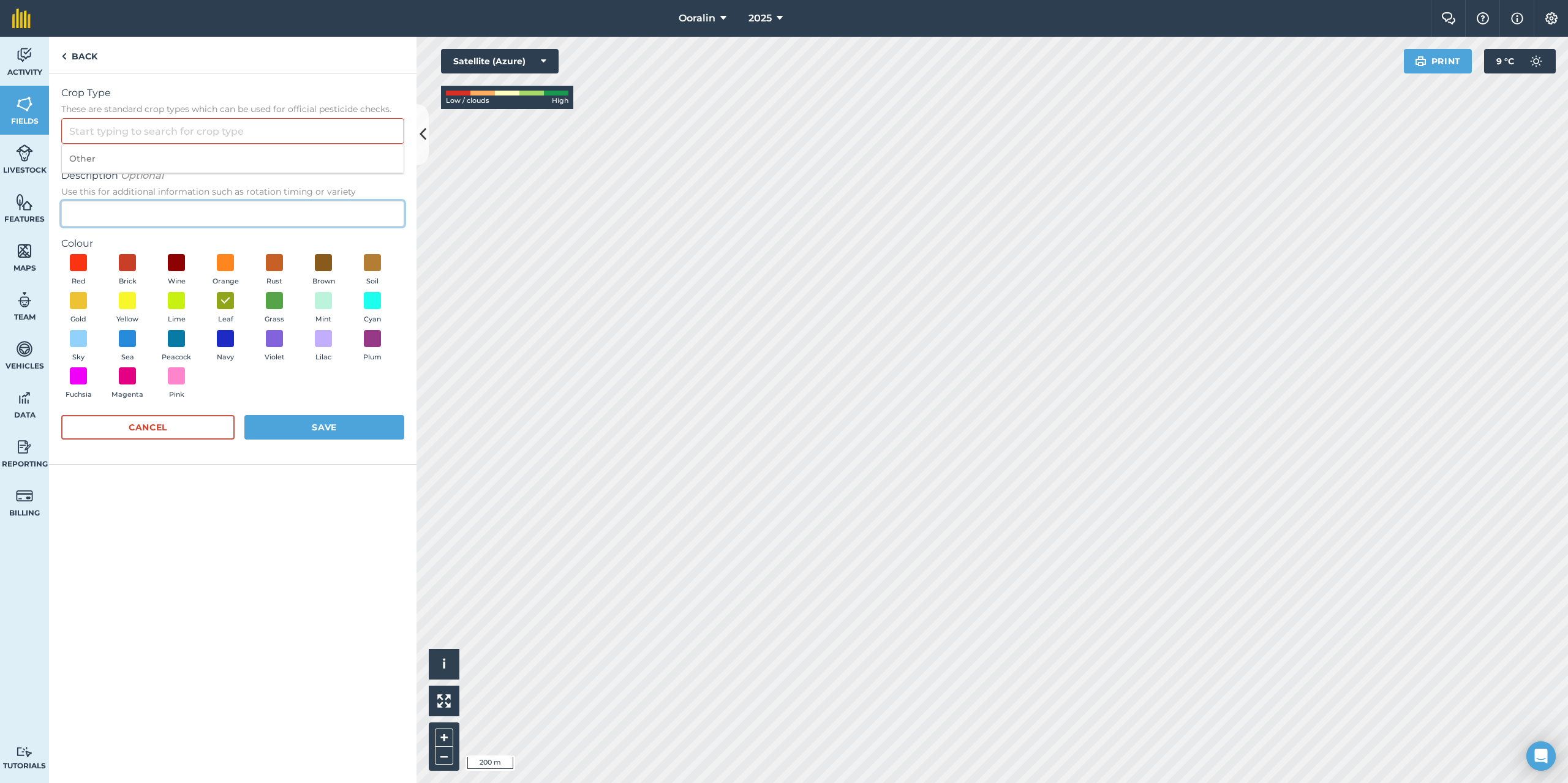
click at [157, 218] on input "Description Optional Use this for additional information such as rotation timin…" at bounding box center [233, 214] width 343 height 26
type input "Scrub"
click at [204, 545] on div "Crop Type These are standard crop types which can be used for official pesticid…" at bounding box center [233, 428] width 368 height 710
click at [201, 131] on input "Crop Type These are standard crop types which can be used for official pesticid…" at bounding box center [233, 131] width 343 height 26
click at [129, 161] on li "Other" at bounding box center [233, 159] width 342 height 29
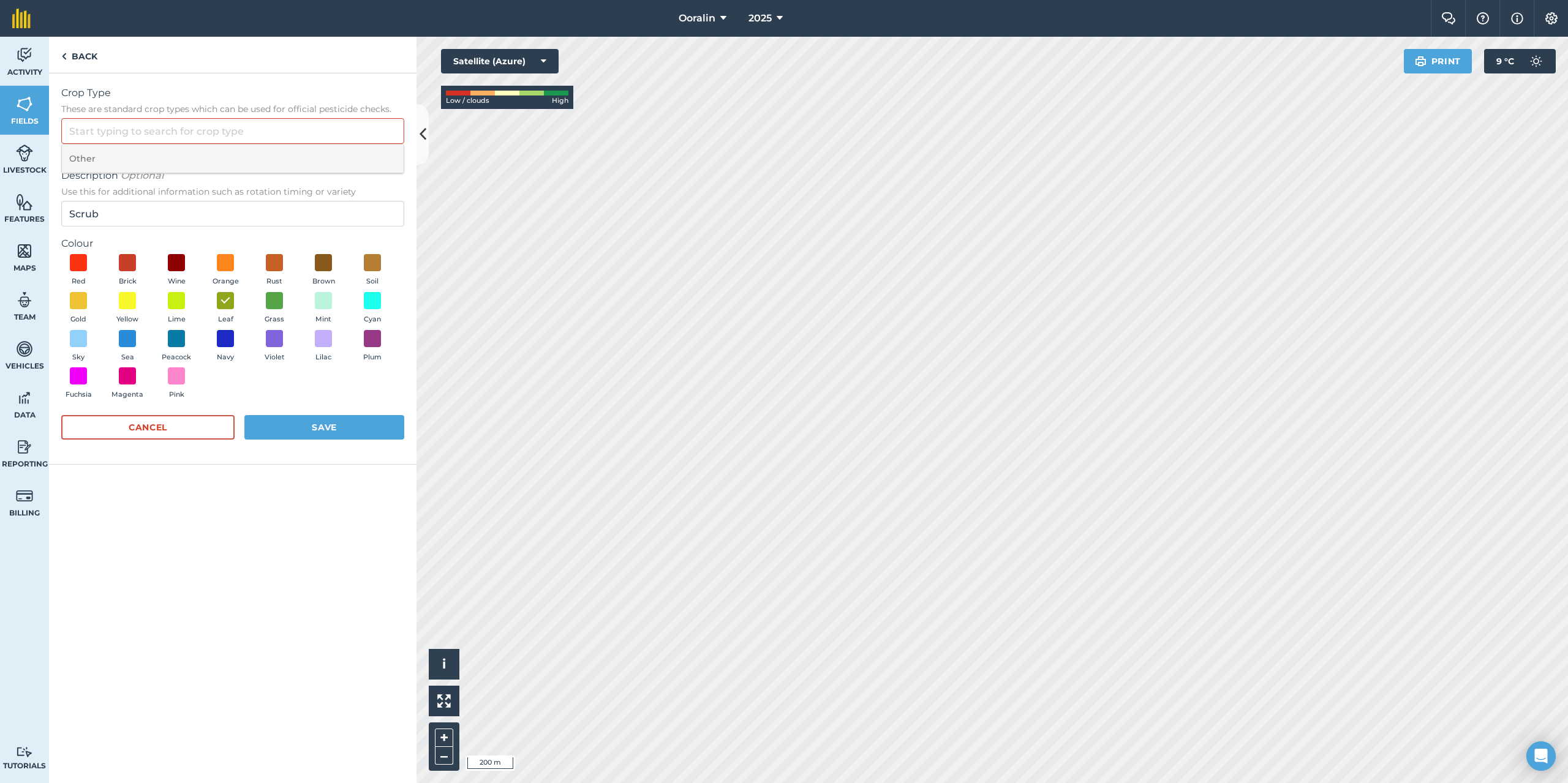
type input "Other"
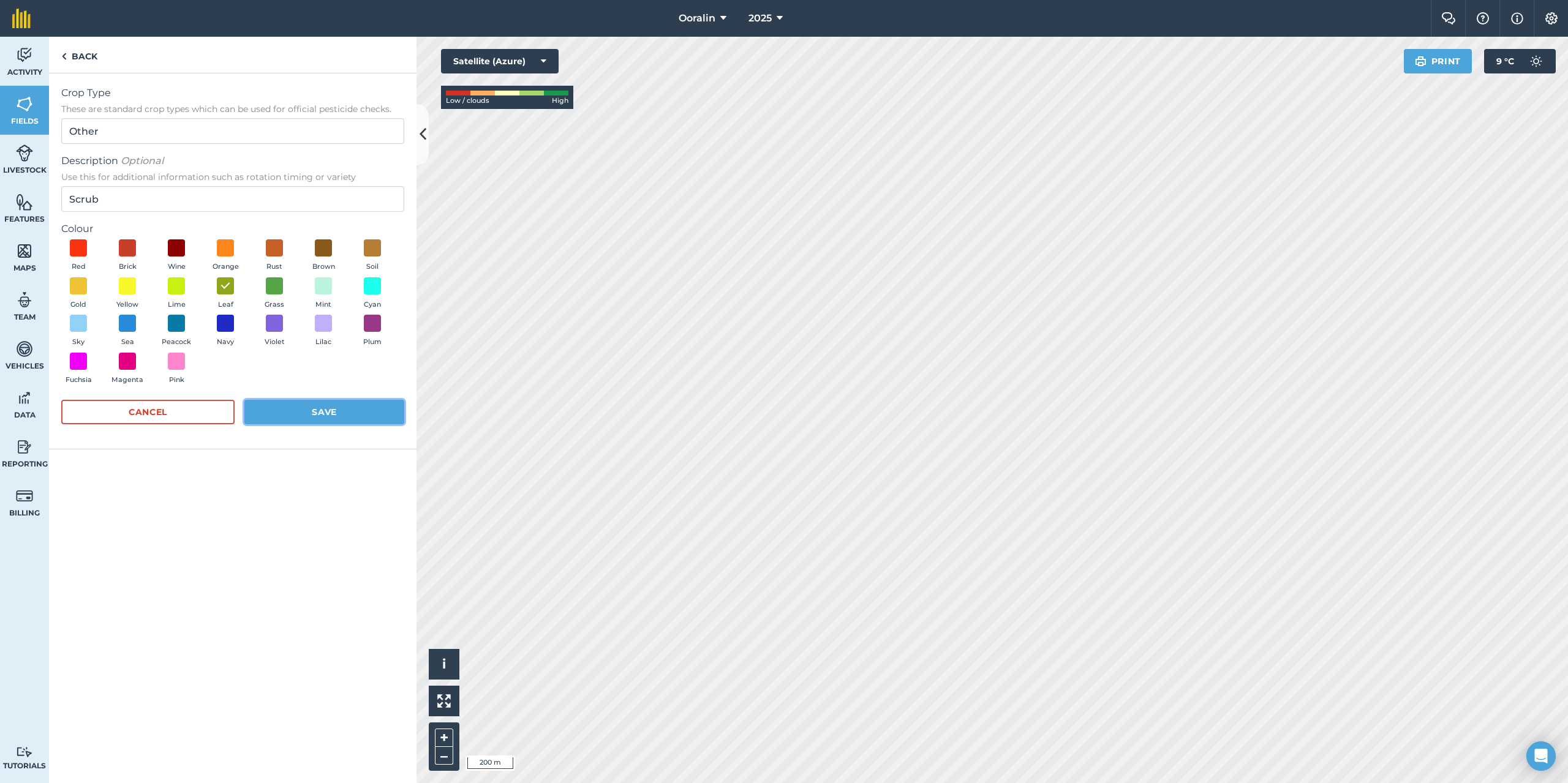
click at [323, 414] on button "Save" at bounding box center [324, 412] width 160 height 24
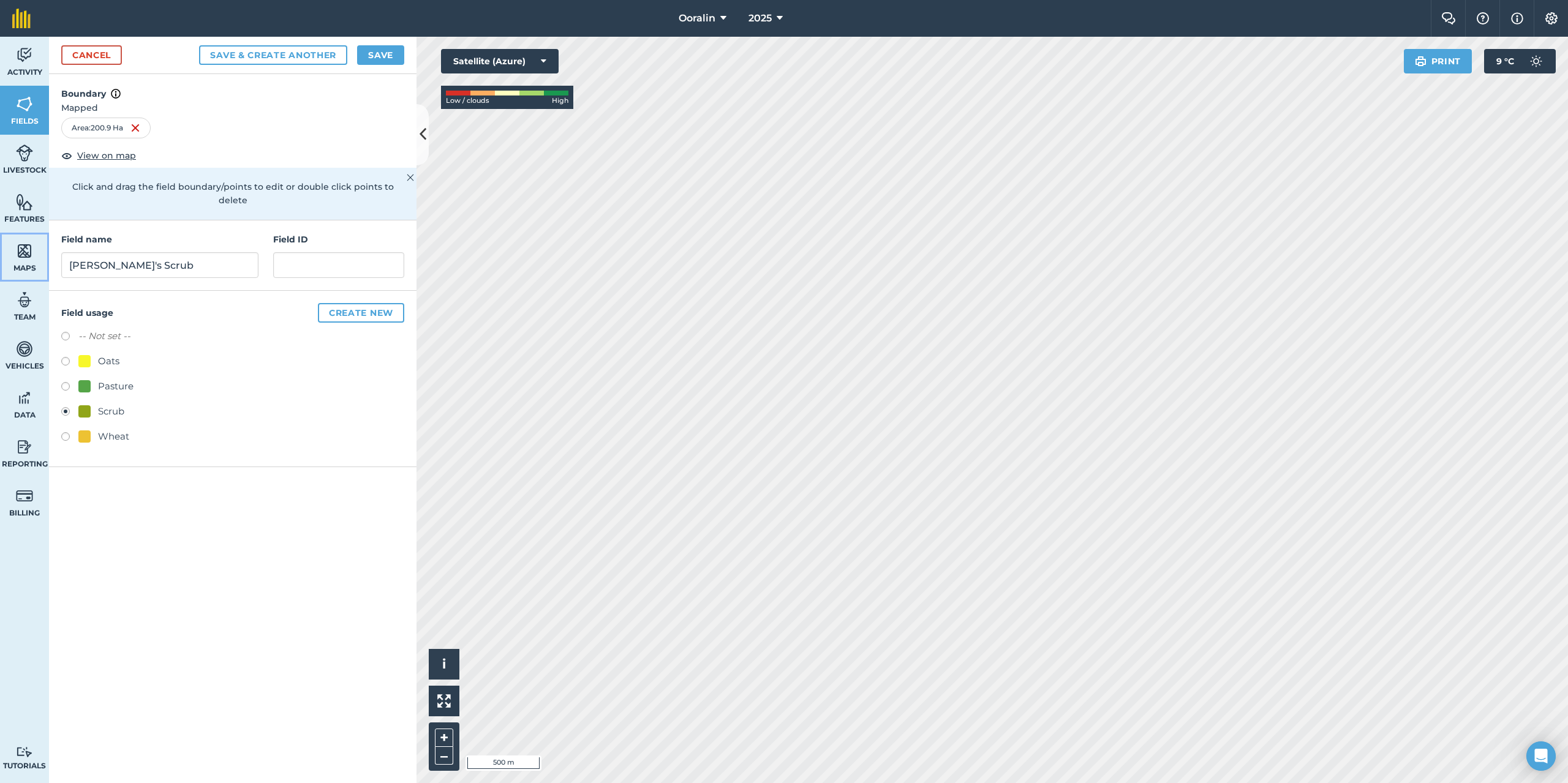
click at [30, 256] on img at bounding box center [24, 251] width 17 height 19
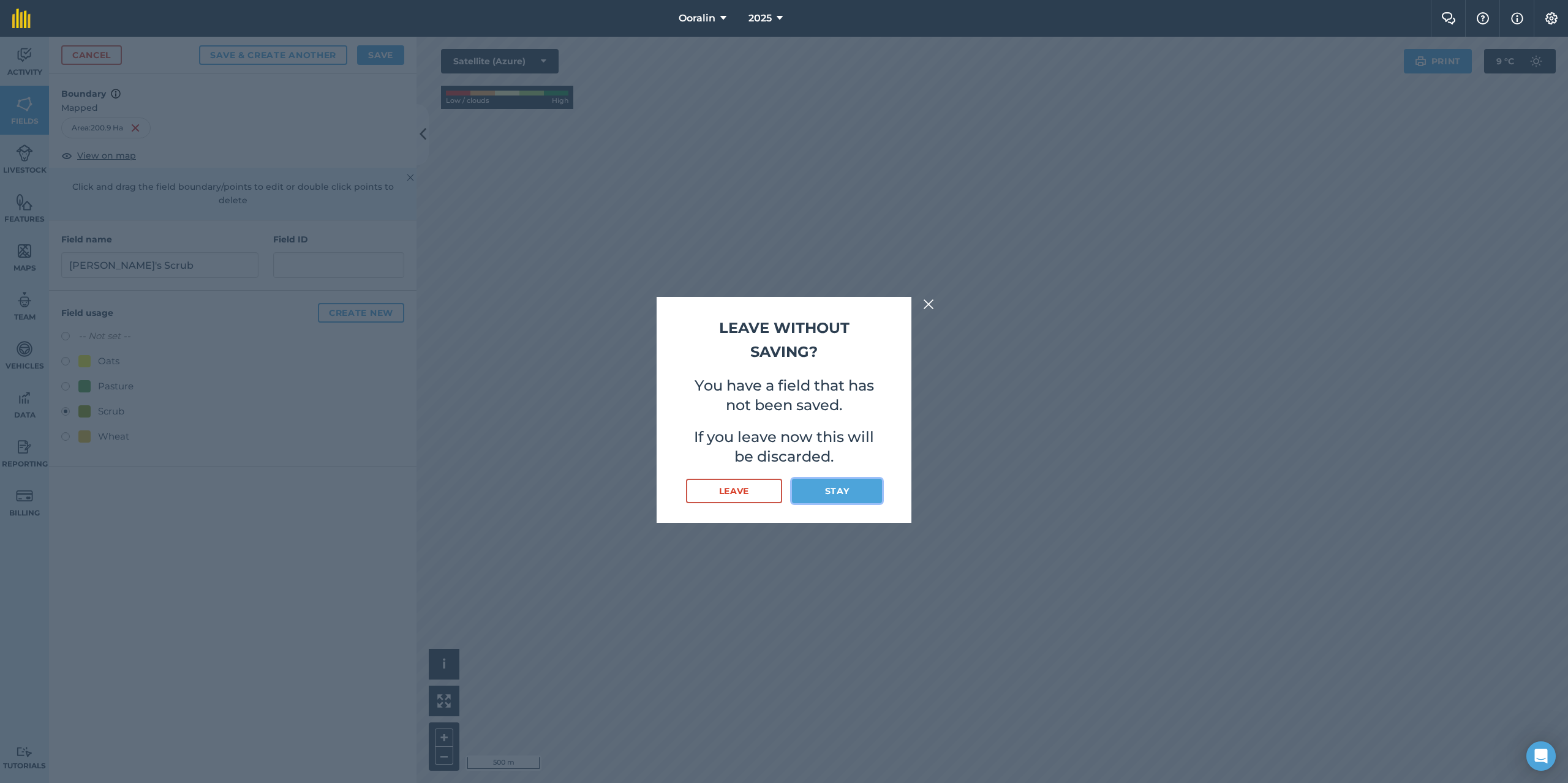
click at [839, 487] on button "Stay" at bounding box center [837, 491] width 90 height 24
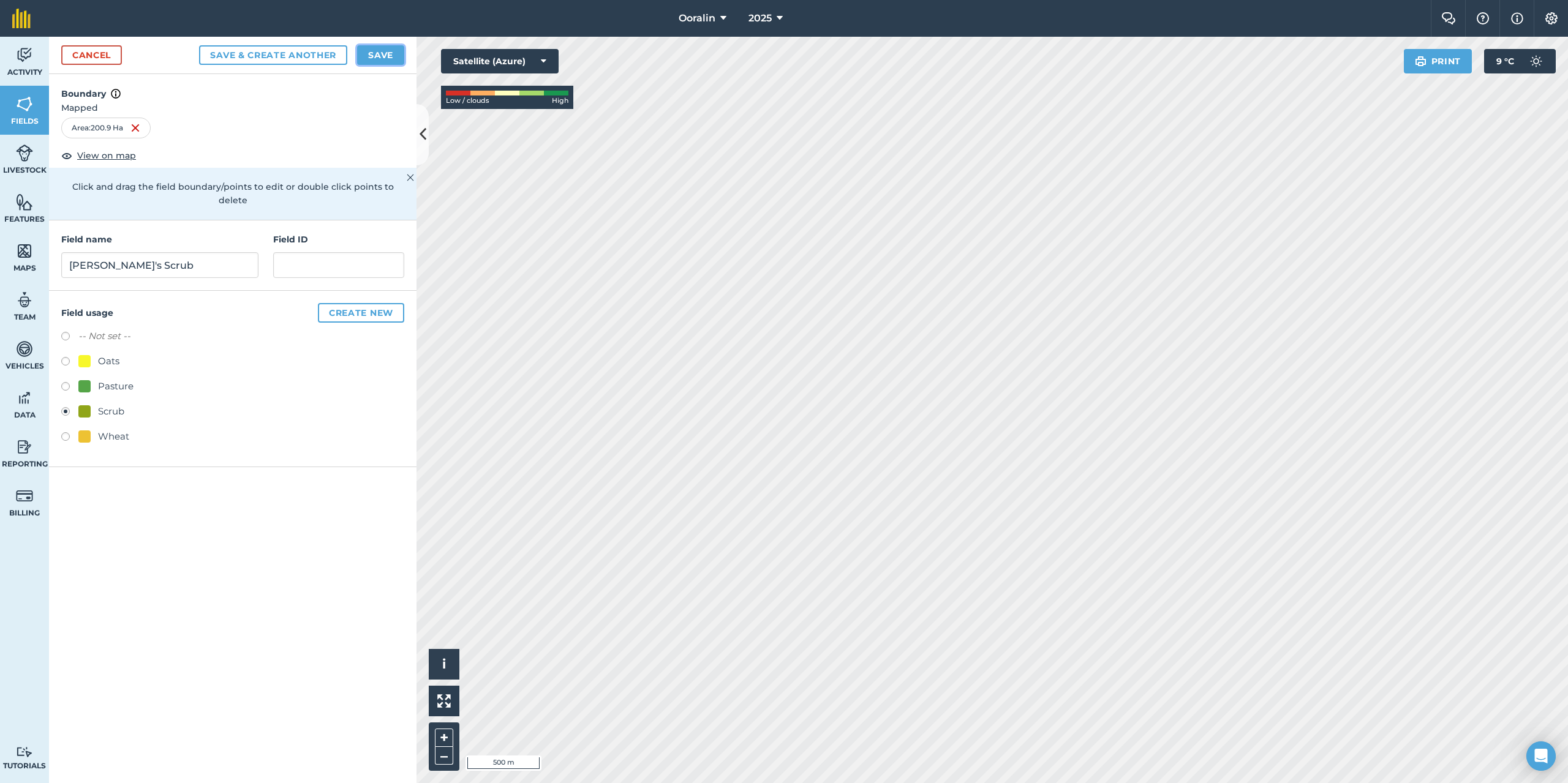
click at [377, 52] on button "Save" at bounding box center [380, 55] width 47 height 20
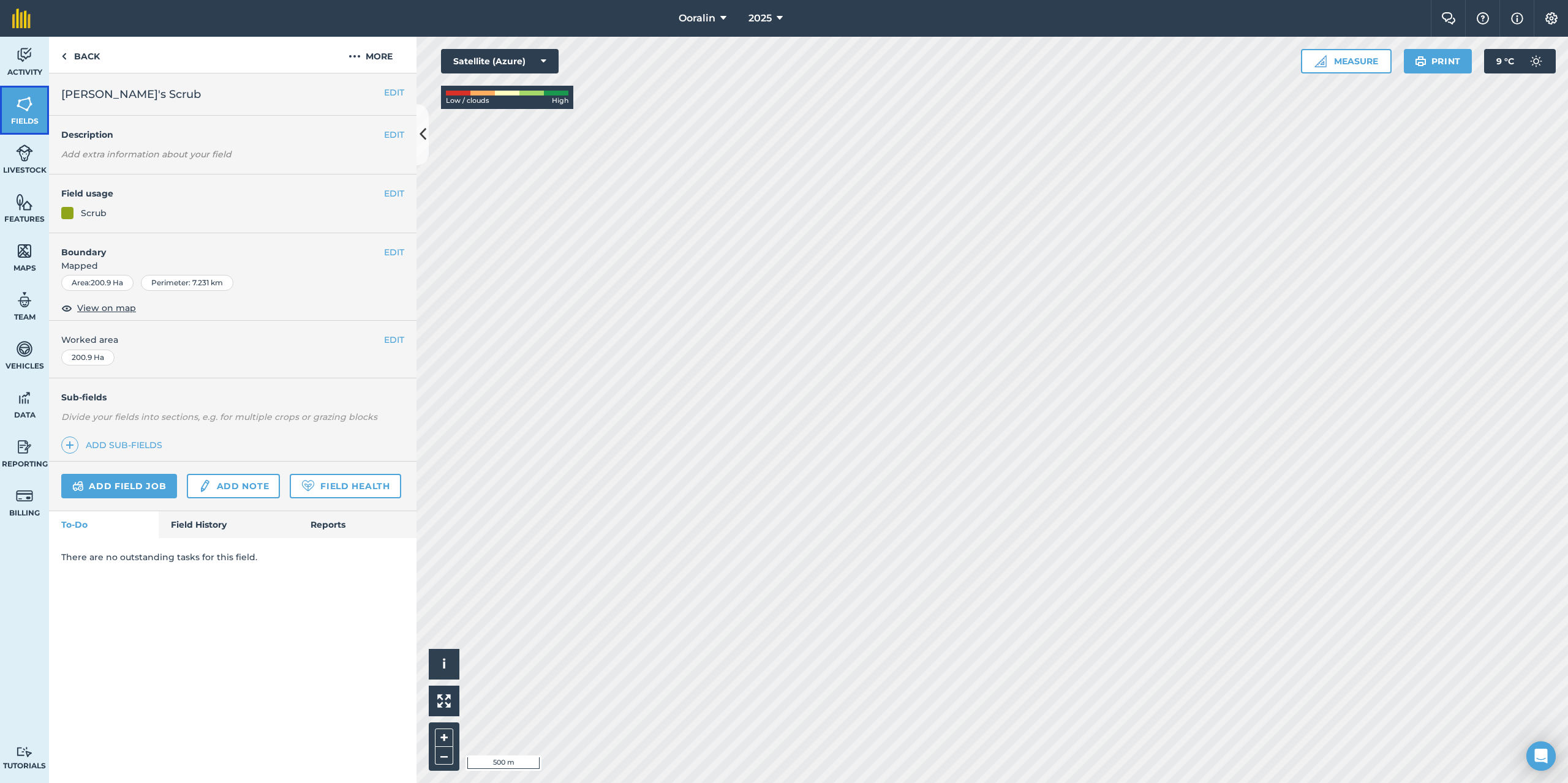
click at [16, 107] on img at bounding box center [24, 104] width 17 height 19
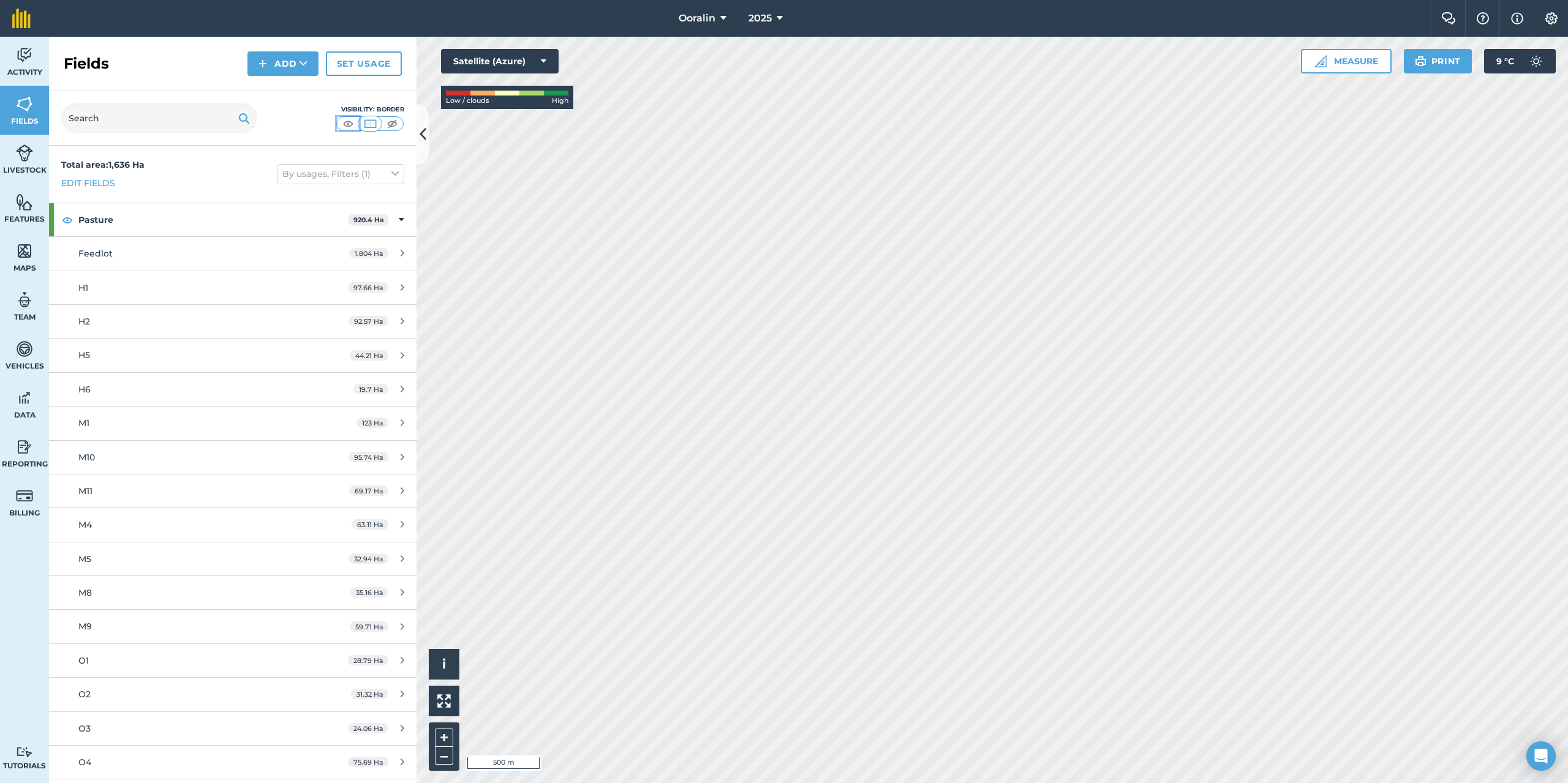
click at [350, 124] on img at bounding box center [348, 123] width 15 height 12
click at [375, 125] on img at bounding box center [370, 123] width 15 height 12
click at [29, 258] on img at bounding box center [24, 251] width 17 height 19
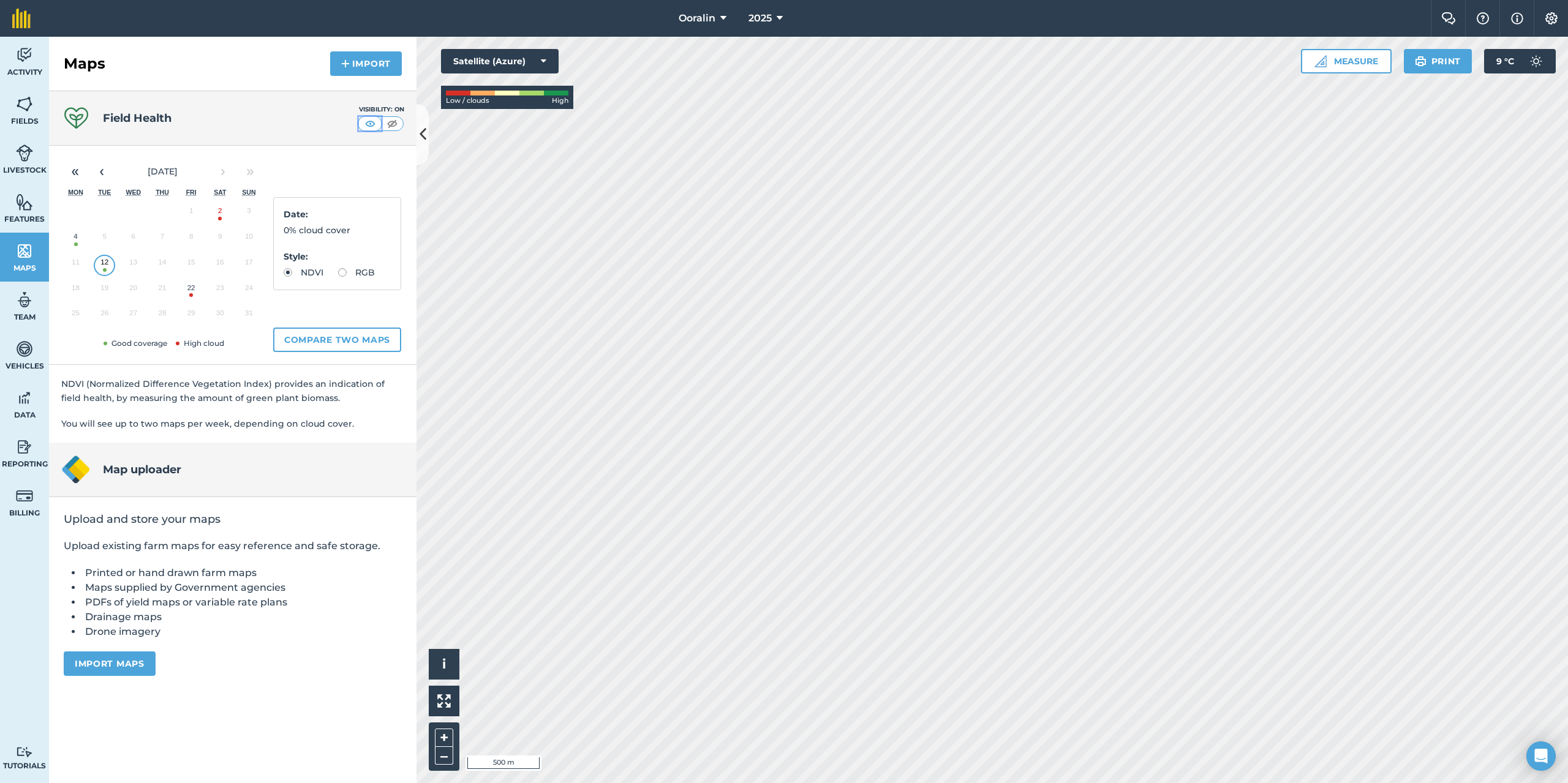
click at [370, 126] on img at bounding box center [370, 123] width 15 height 12
click at [373, 123] on img at bounding box center [370, 123] width 15 height 12
click at [394, 125] on img at bounding box center [393, 123] width 15 height 12
click at [369, 71] on button "Import" at bounding box center [366, 64] width 72 height 24
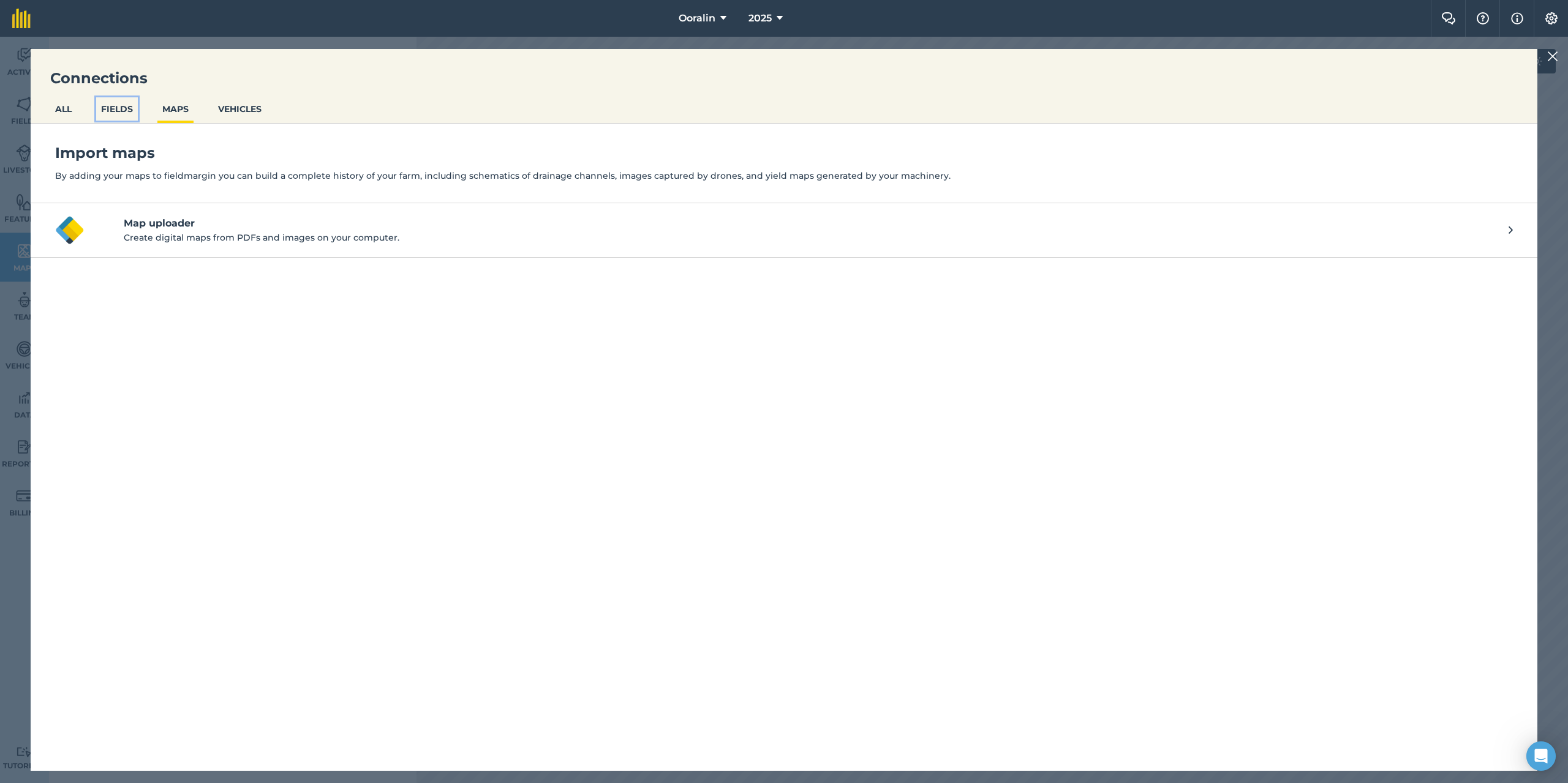
click at [118, 104] on button "FIELDS" at bounding box center [117, 109] width 42 height 23
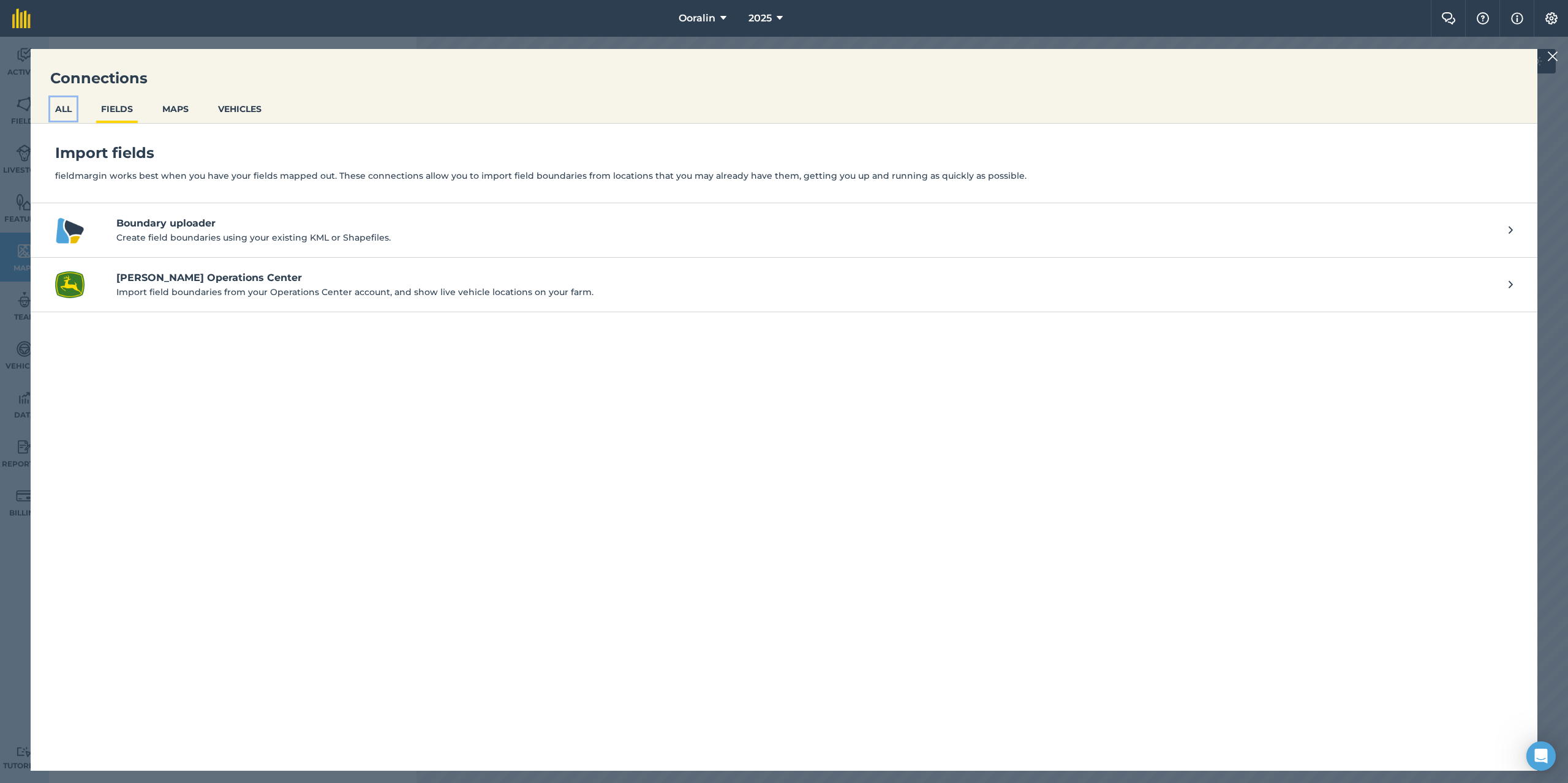
click at [59, 109] on button "ALL" at bounding box center [63, 109] width 26 height 23
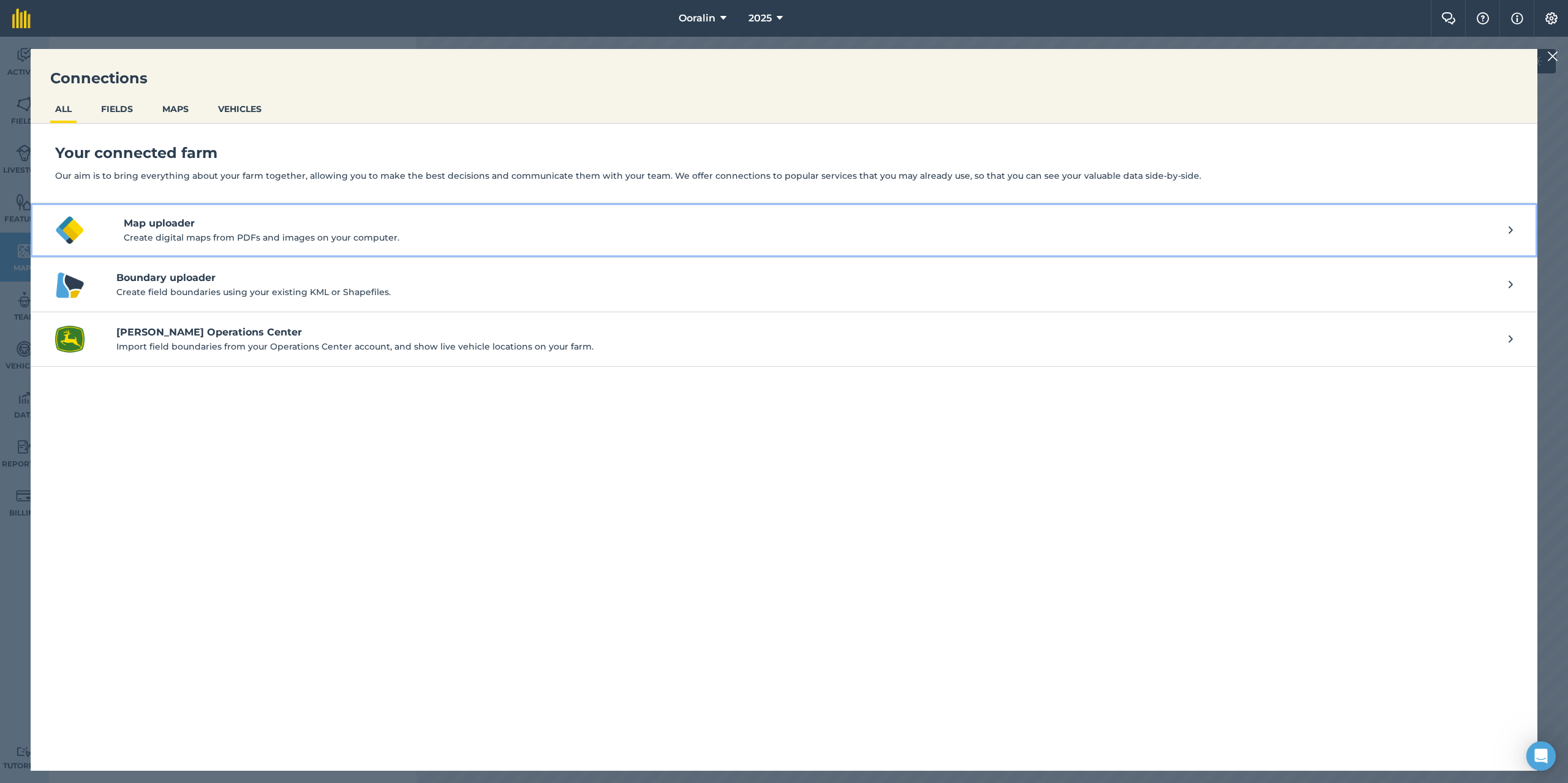
click at [161, 229] on h4 "Map uploader" at bounding box center [816, 224] width 1385 height 15
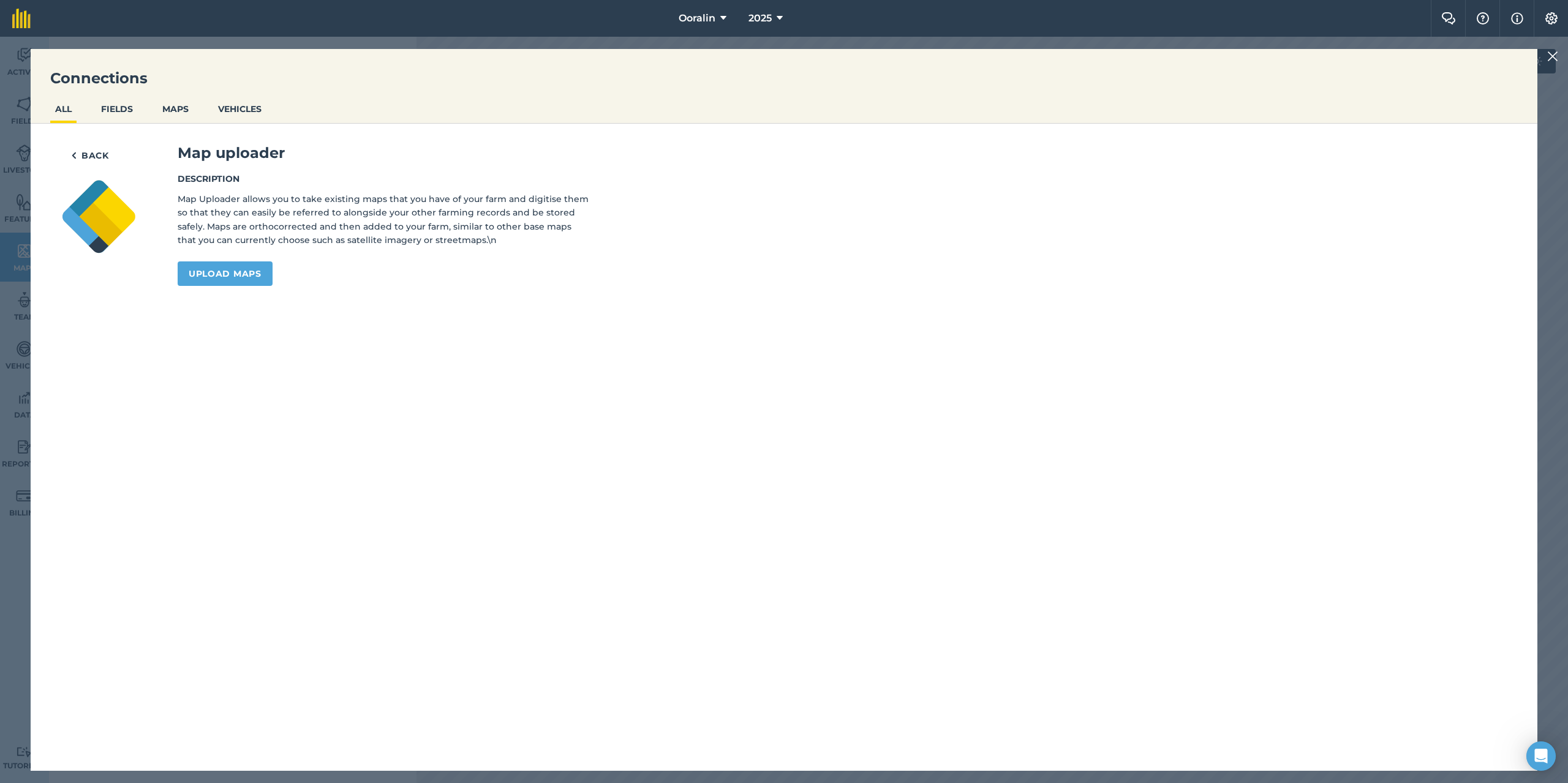
click at [1549, 53] on img at bounding box center [1553, 56] width 11 height 15
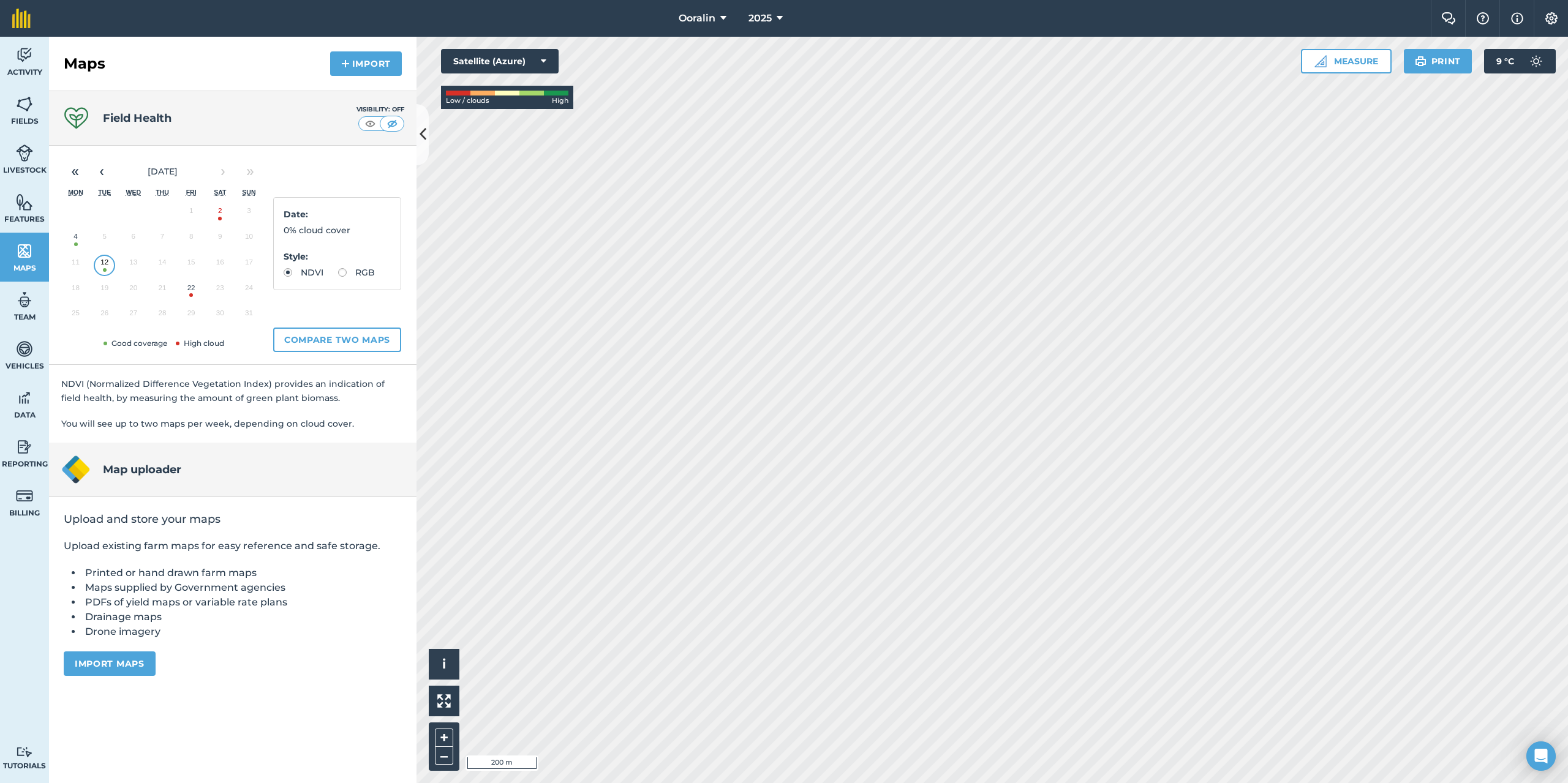
click at [195, 296] on button "22" at bounding box center [191, 291] width 29 height 26
click at [103, 267] on button "12" at bounding box center [104, 265] width 29 height 26
click at [15, 109] on link "Fields" at bounding box center [24, 110] width 49 height 49
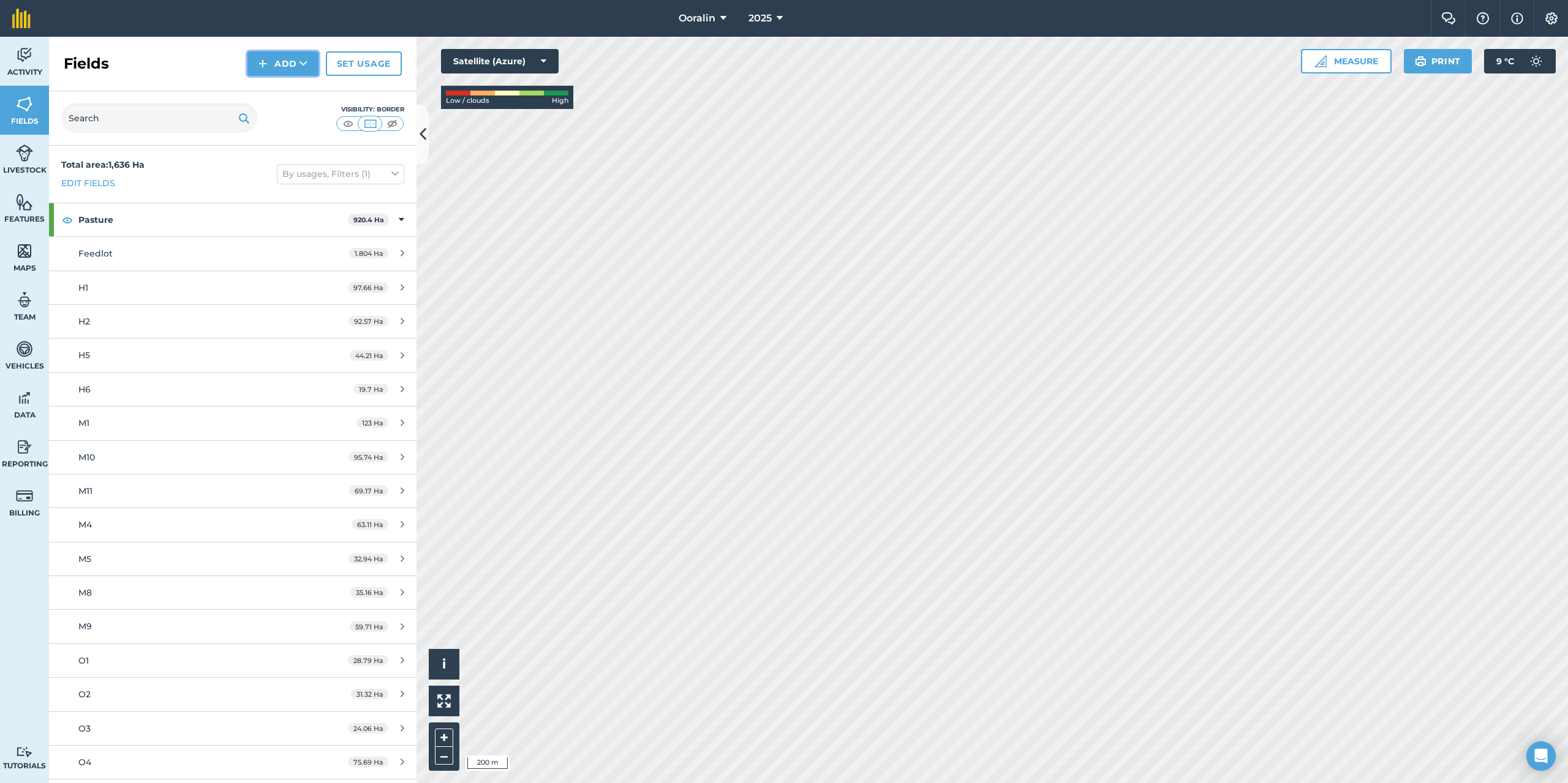
click at [307, 62] on icon at bounding box center [303, 64] width 8 height 12
click at [283, 92] on link "Draw" at bounding box center [283, 91] width 67 height 27
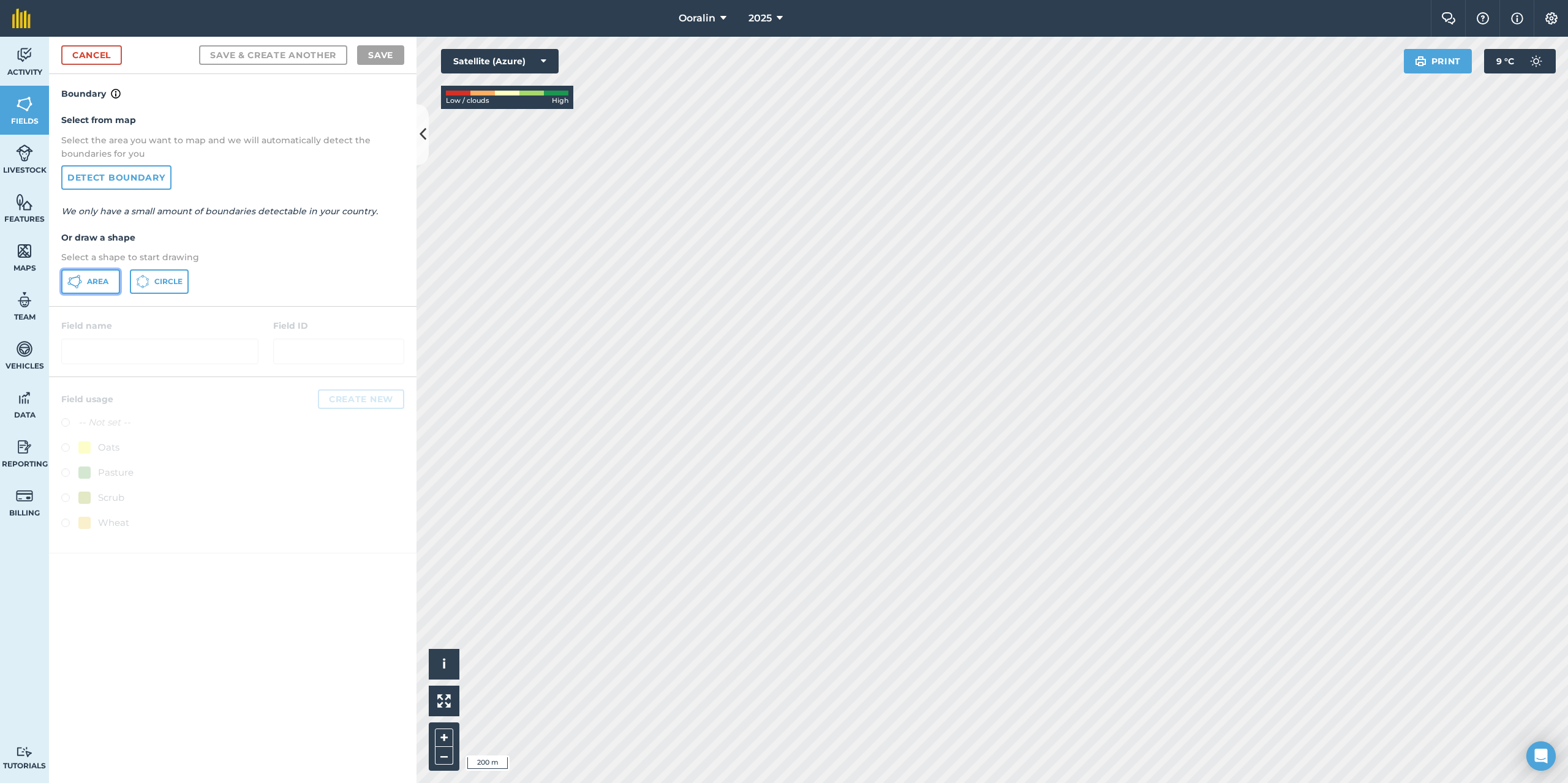
click at [105, 285] on span "Area" at bounding box center [97, 281] width 21 height 10
click at [395, 348] on div "Activity Fields Livestock Features Maps Team Vehicles Data Reporting Billing Tu…" at bounding box center [784, 410] width 1568 height 746
click at [1567, 782] on html "Ooralin 2025 Farm Chat Help Info Settings Ooralin - 2025 Reproduced with the pe…" at bounding box center [784, 391] width 1568 height 783
click at [1261, 346] on div "Activity Fields Livestock Features Maps Team Vehicles Data Reporting Billing Tu…" at bounding box center [784, 410] width 1568 height 746
click at [345, 461] on div at bounding box center [233, 465] width 368 height 177
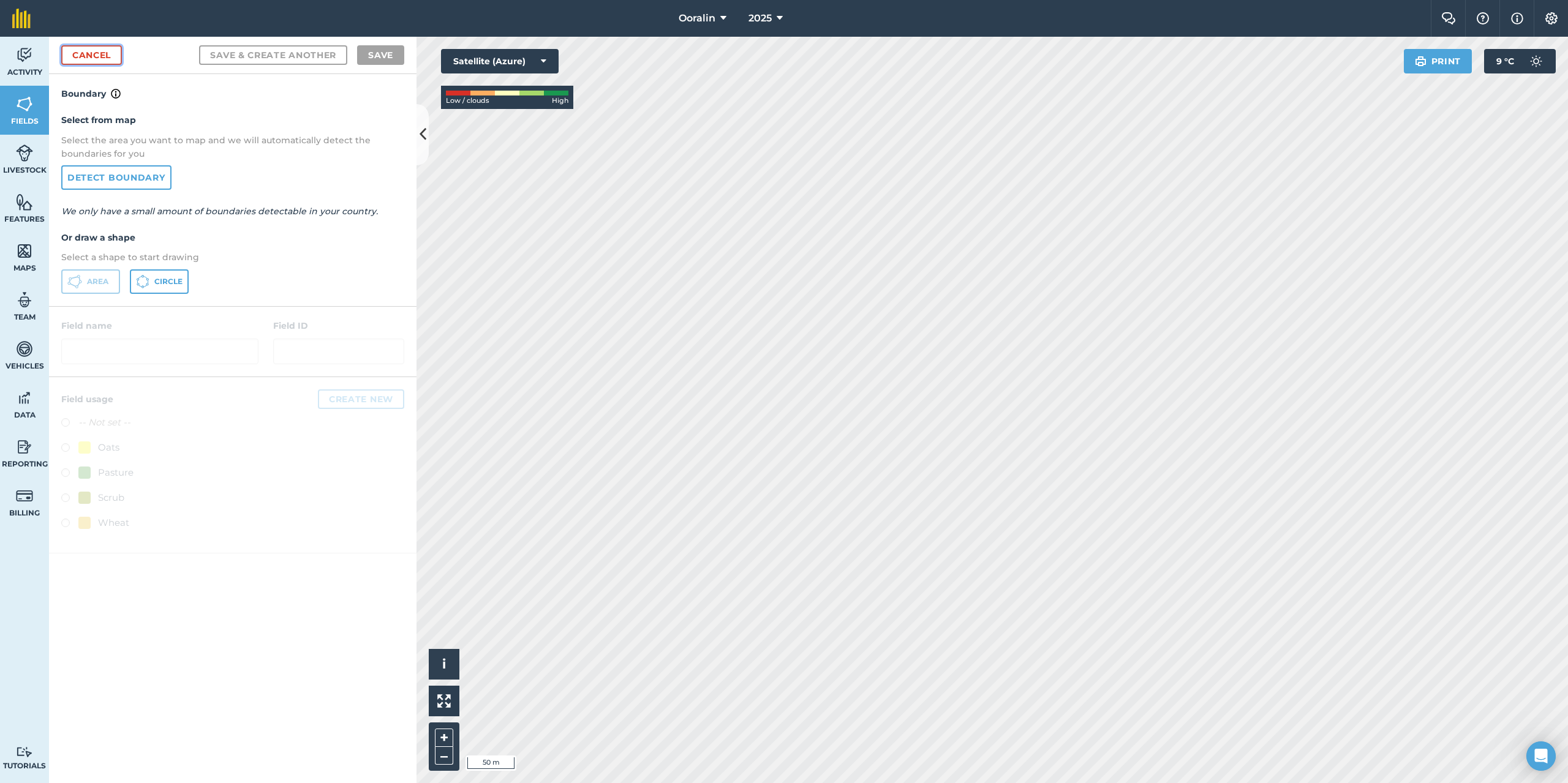
click at [77, 58] on link "Cancel" at bounding box center [91, 55] width 60 height 20
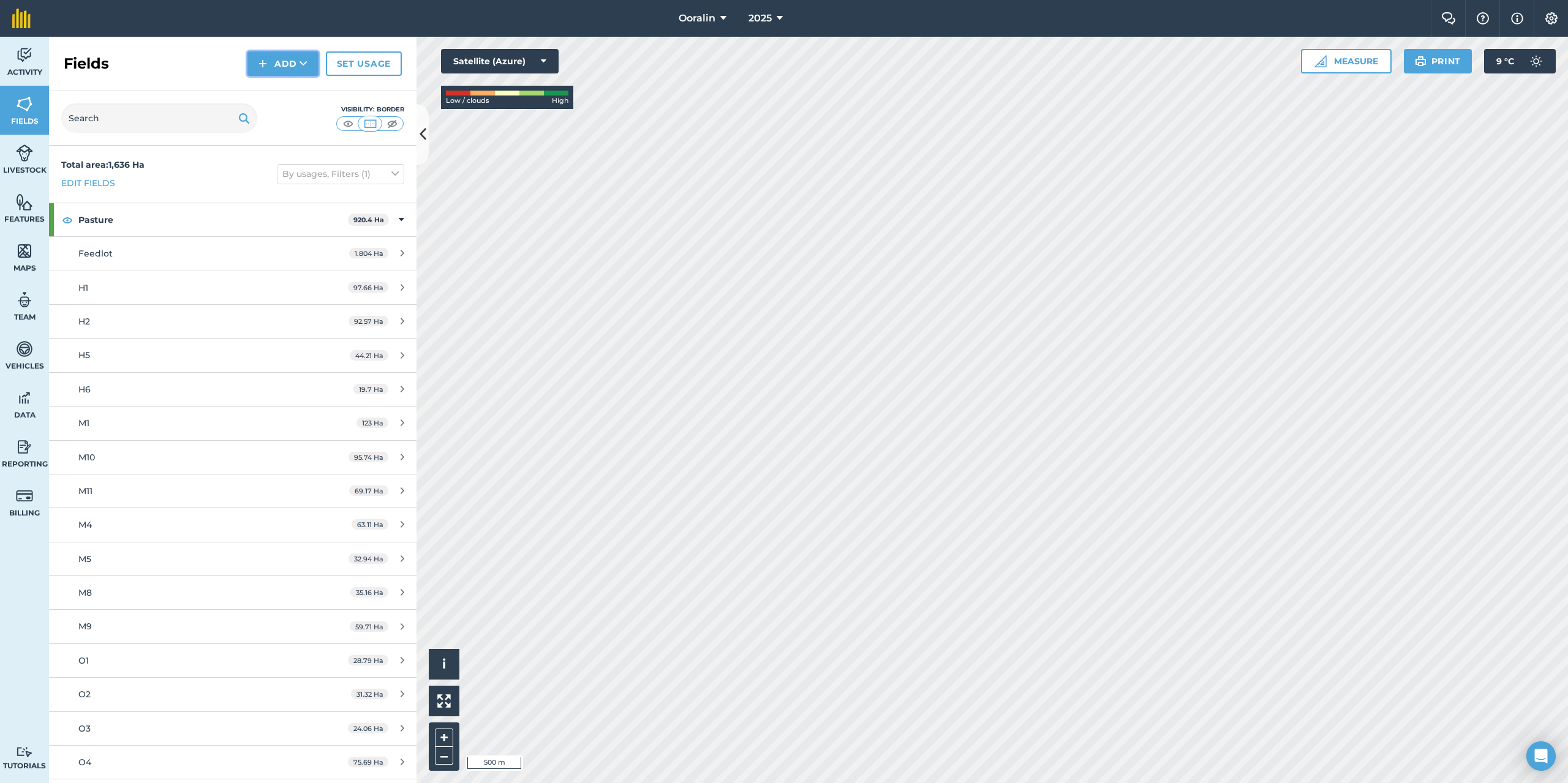
click at [305, 61] on icon at bounding box center [303, 64] width 8 height 12
click at [290, 84] on link "Draw" at bounding box center [283, 91] width 67 height 27
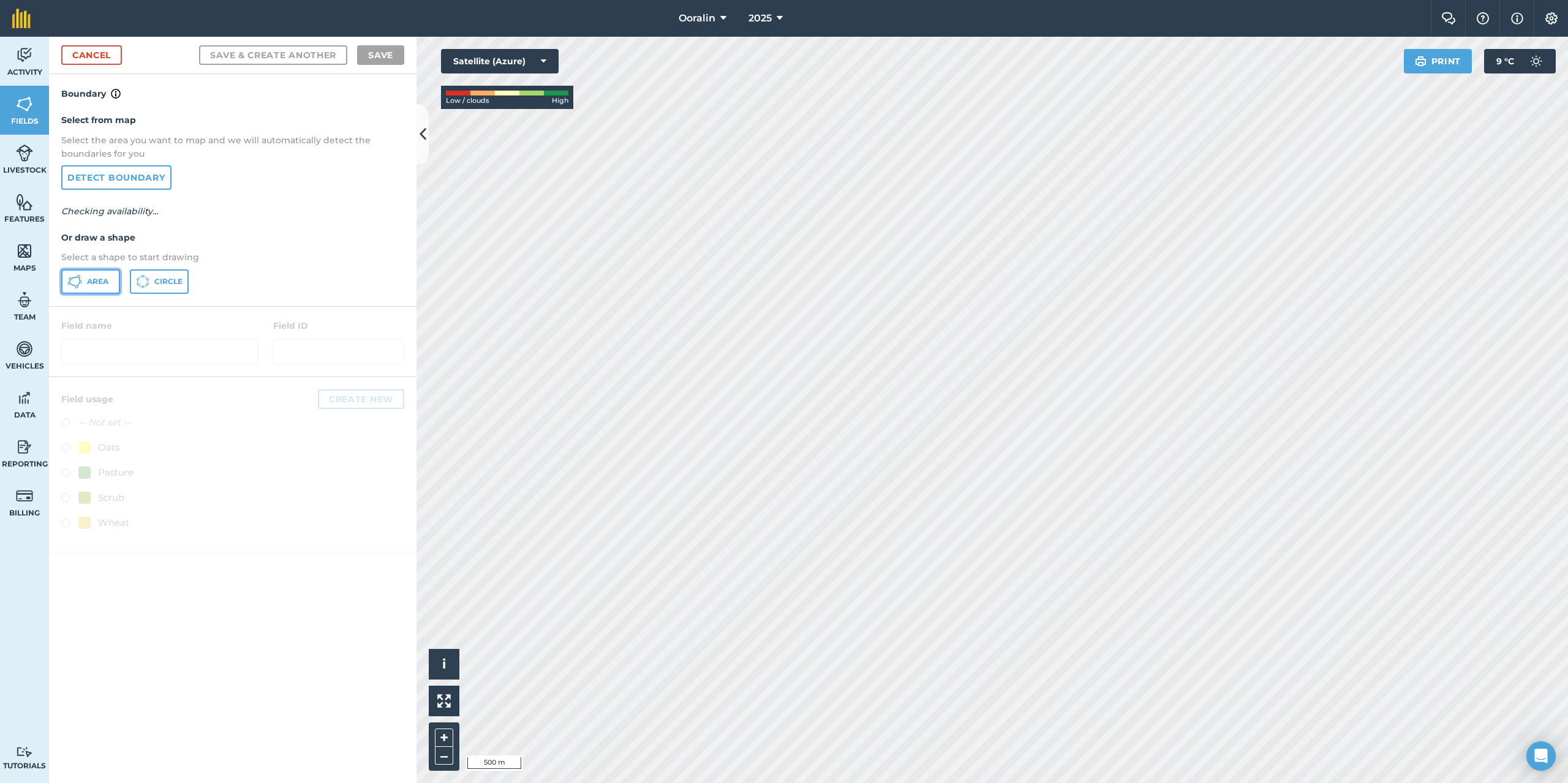
click at [97, 279] on span "Area" at bounding box center [97, 281] width 21 height 10
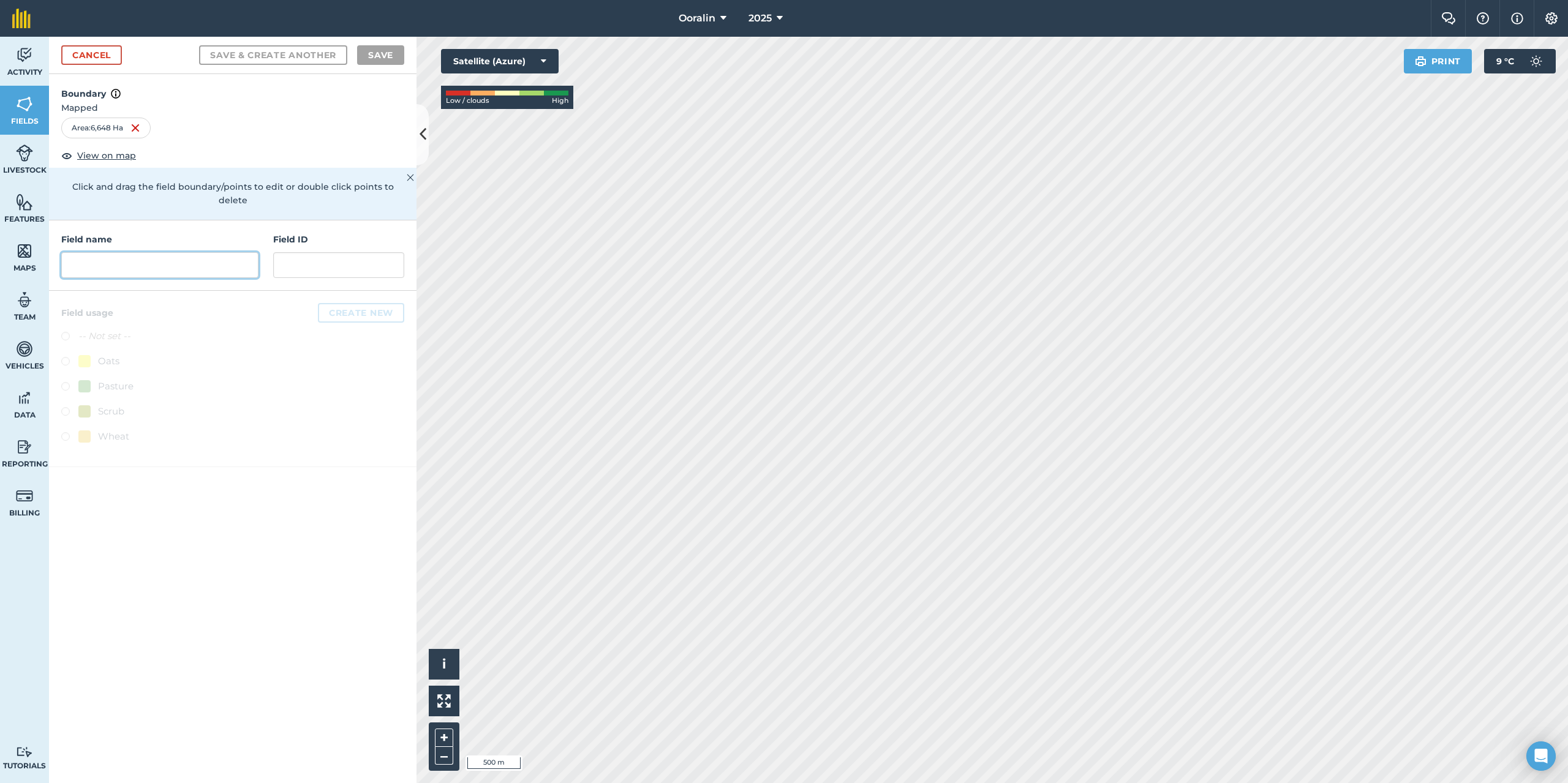
click at [179, 252] on input "text" at bounding box center [159, 265] width 197 height 26
type input "Kaluna"
click at [65, 332] on label at bounding box center [69, 338] width 17 height 12
radio input "true"
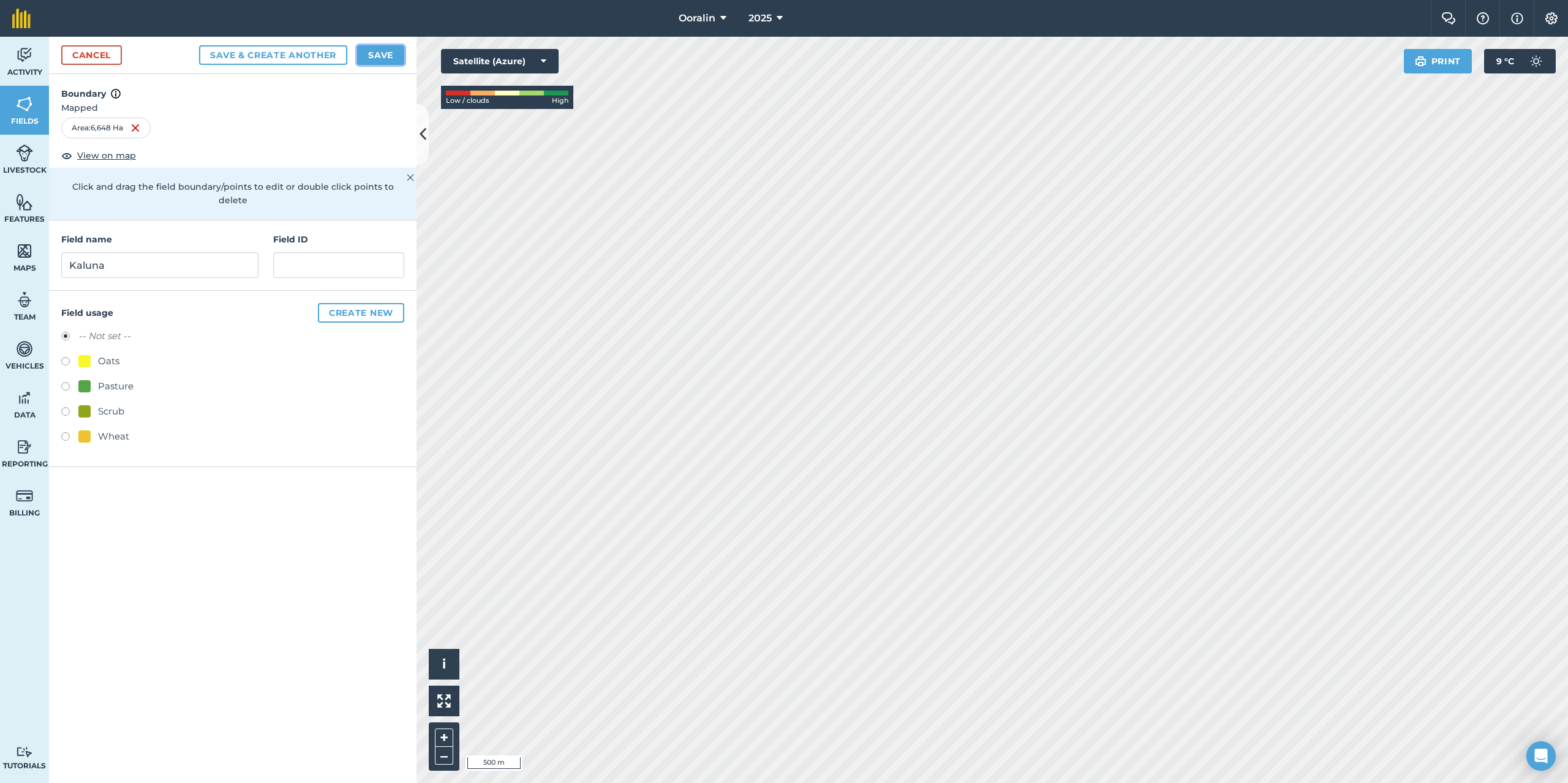
click at [380, 55] on button "Save" at bounding box center [380, 55] width 47 height 20
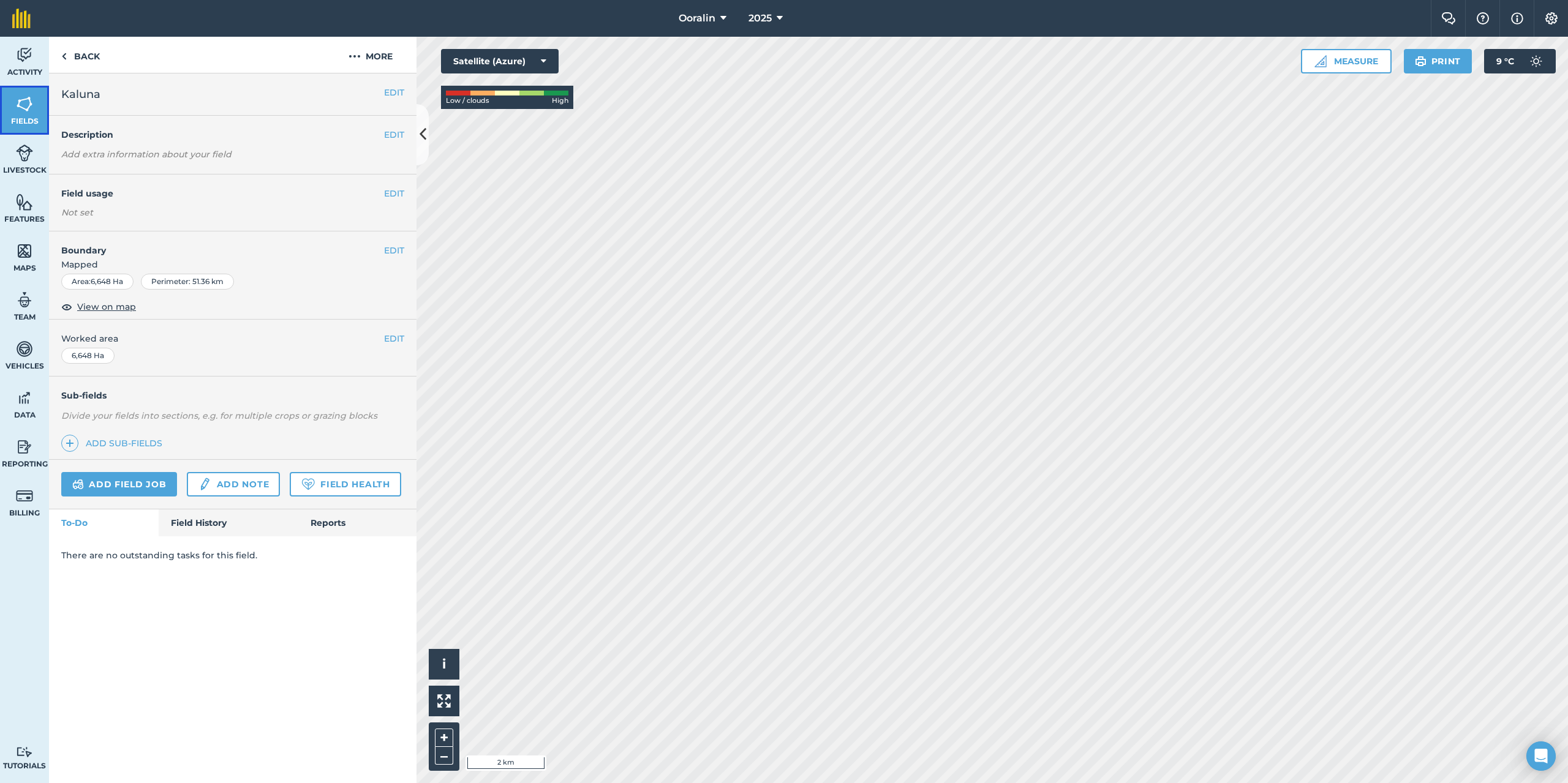
click at [15, 110] on link "Fields" at bounding box center [24, 110] width 49 height 49
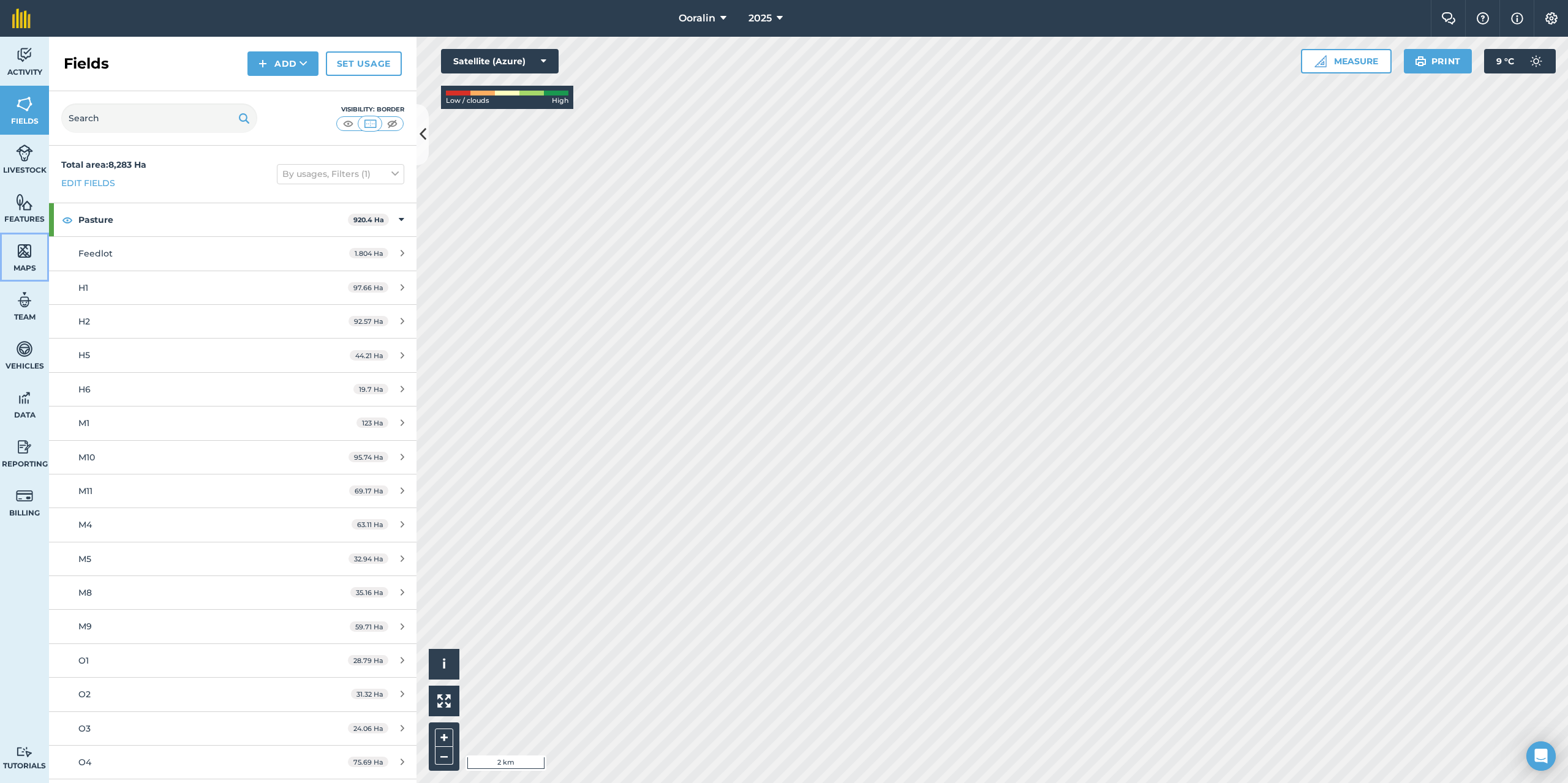
click at [25, 254] on img at bounding box center [24, 251] width 17 height 19
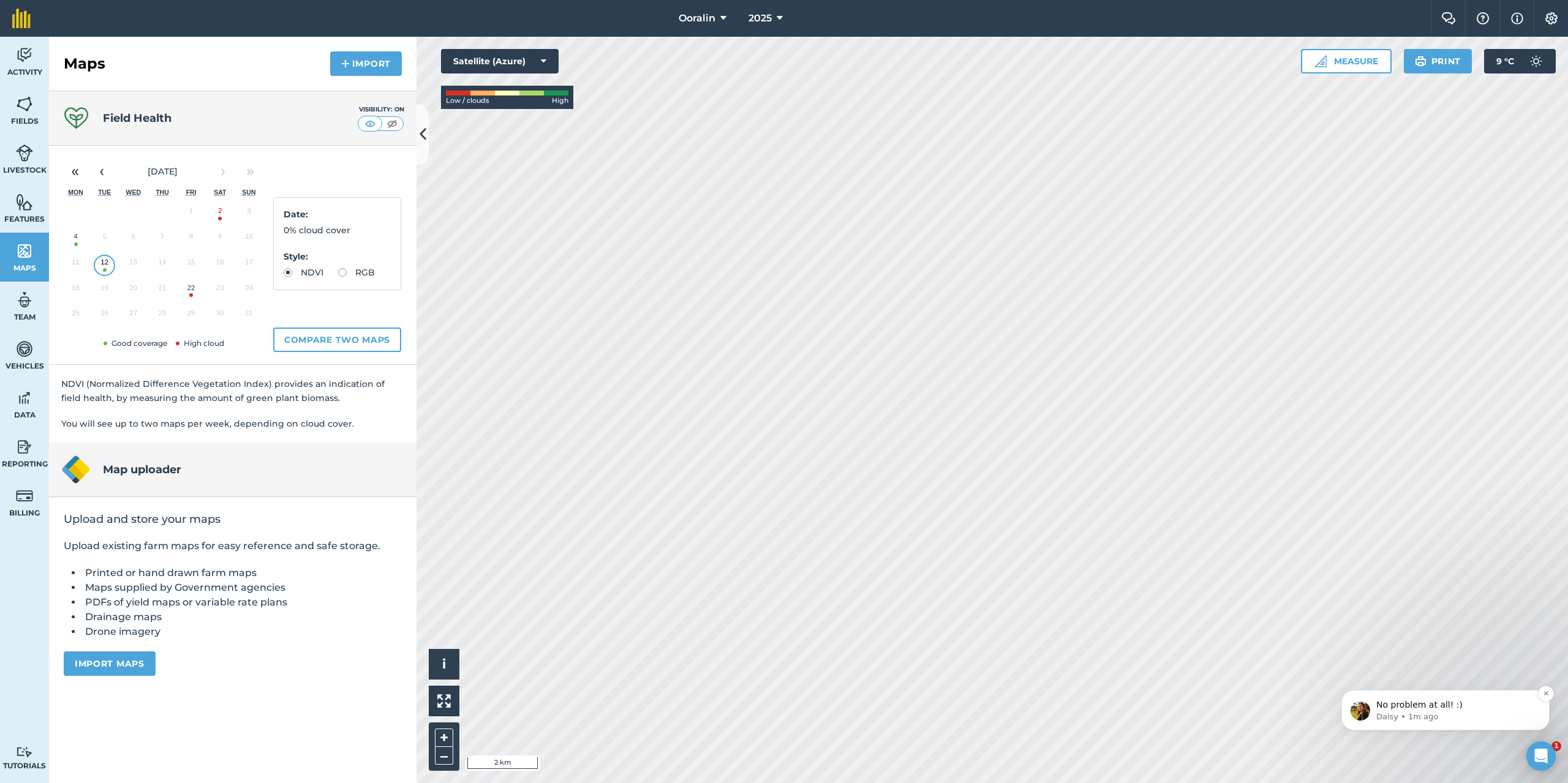
click at [1409, 699] on p "No problem at all! :)" at bounding box center [1456, 705] width 158 height 12
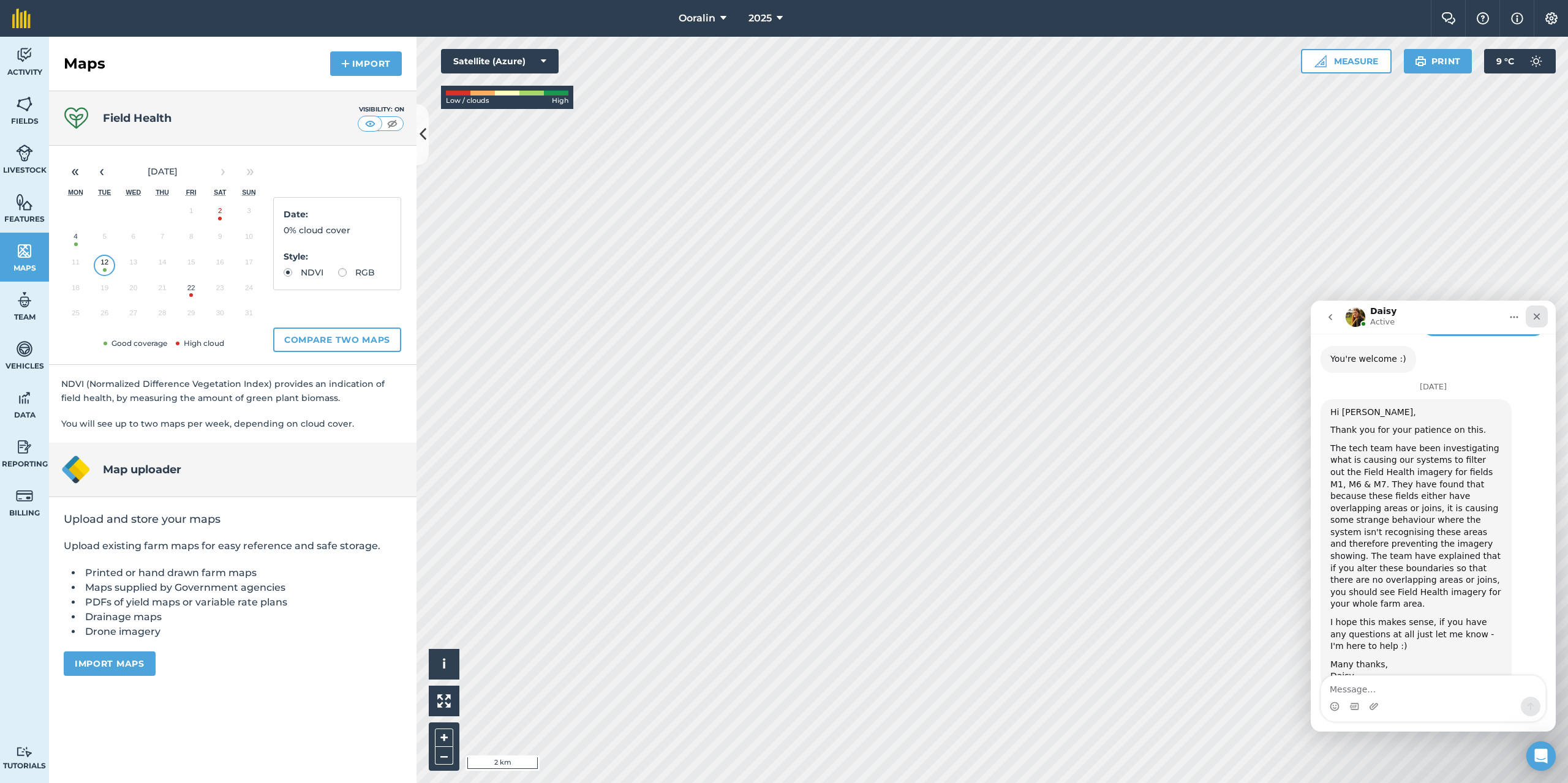
scroll to position [963, 0]
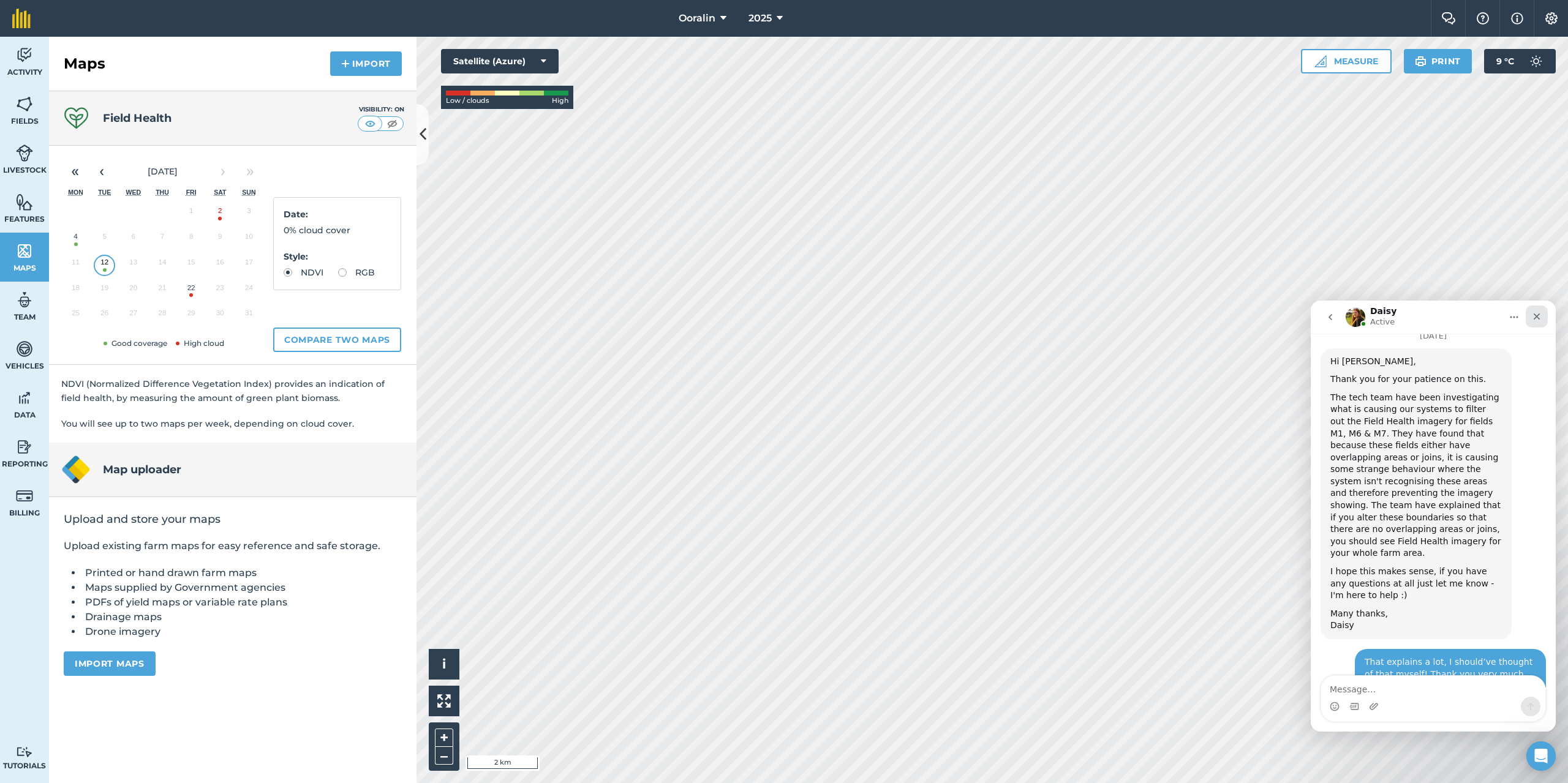
click at [1540, 319] on icon "Close" at bounding box center [1537, 316] width 10 height 10
